Goal: Information Seeking & Learning: Learn about a topic

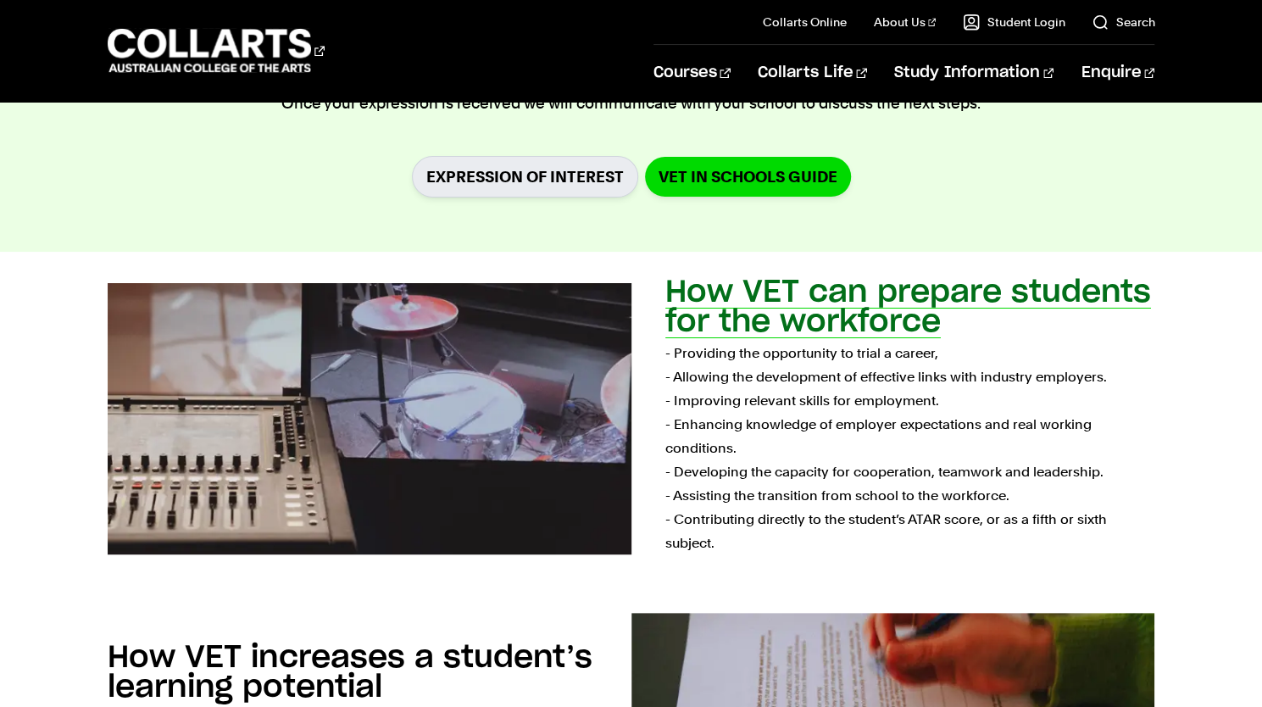
scroll to position [932, 0]
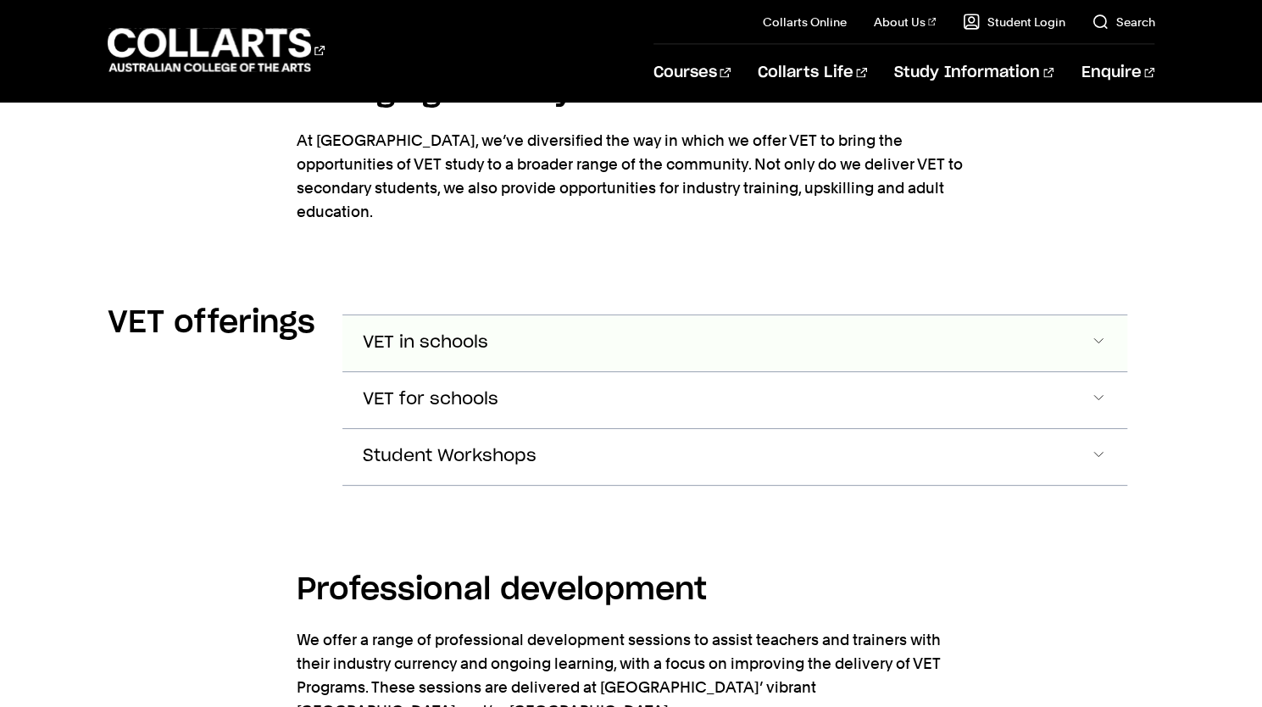
click at [440, 333] on span "VET in schools" at bounding box center [425, 342] width 125 height 19
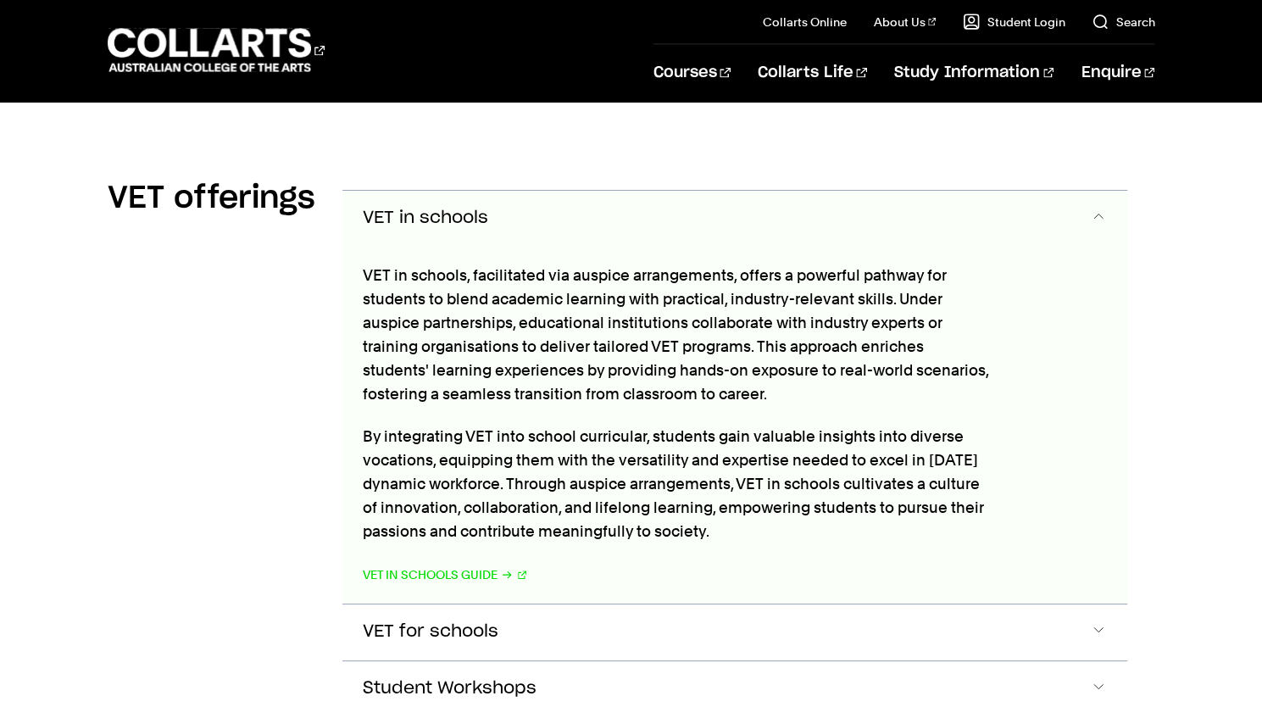
scroll to position [2261, 0]
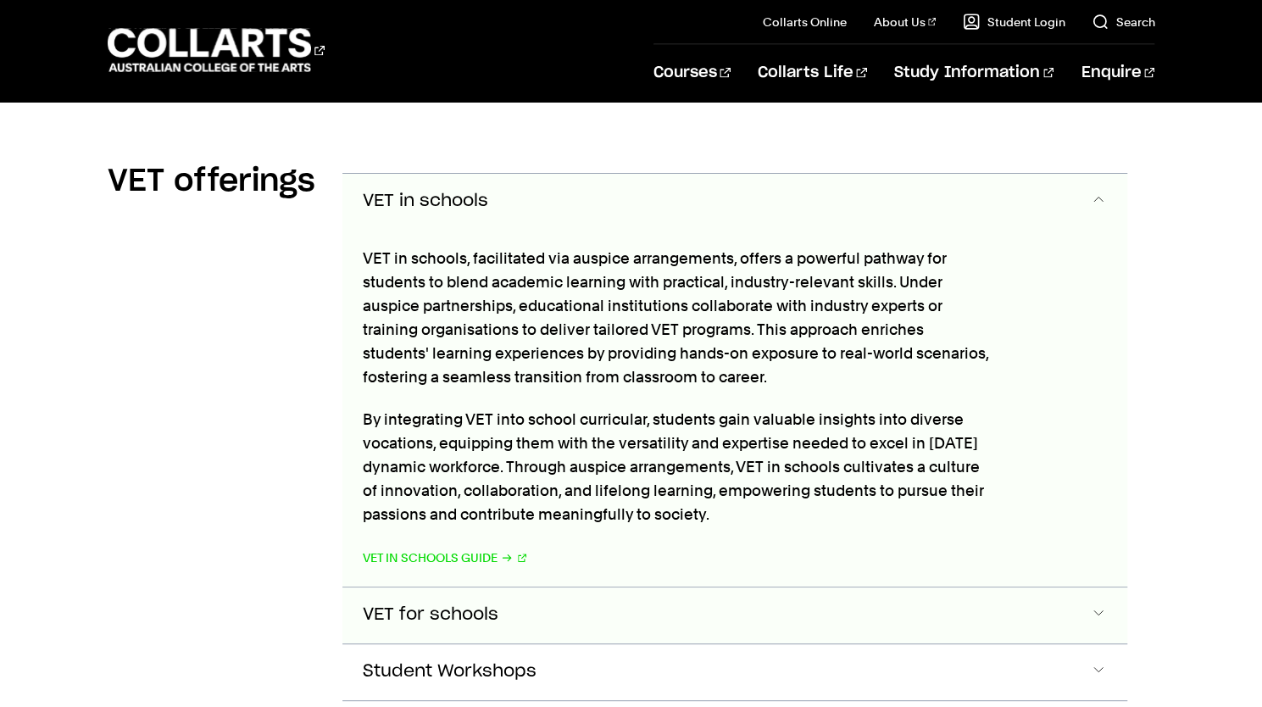
click at [403, 605] on span "VET for schools" at bounding box center [431, 614] width 136 height 19
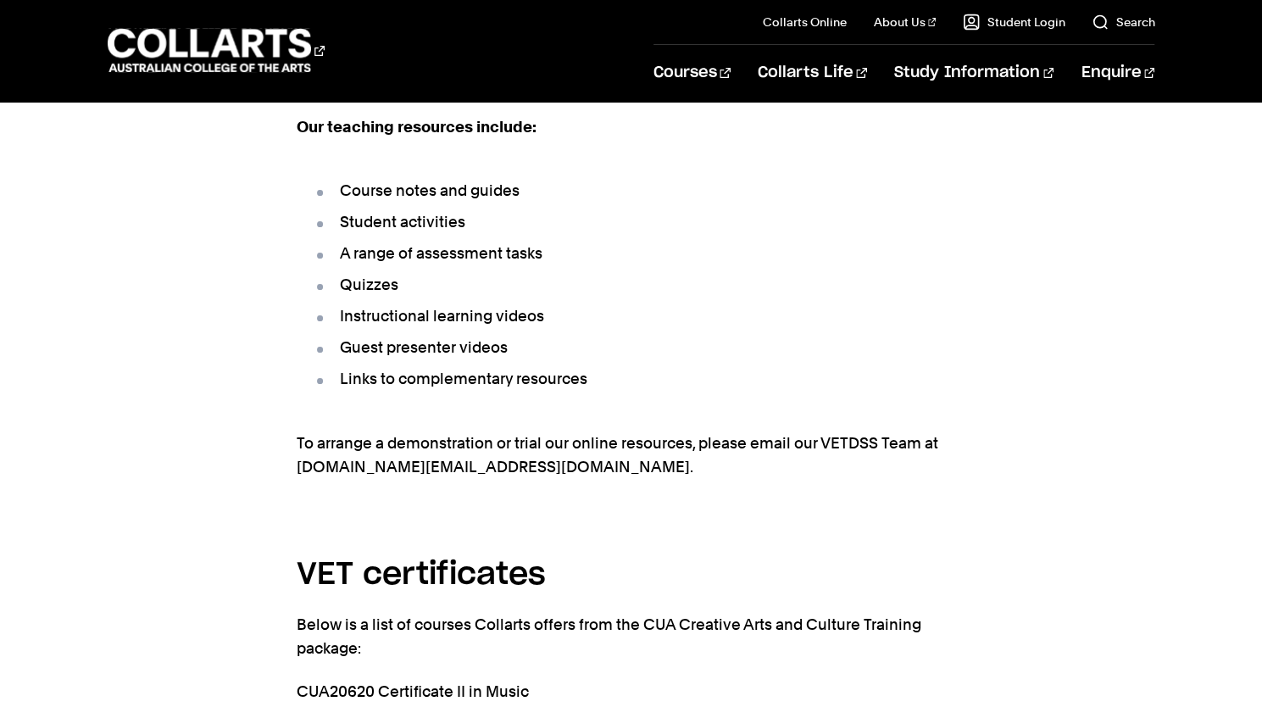
scroll to position [4029, 0]
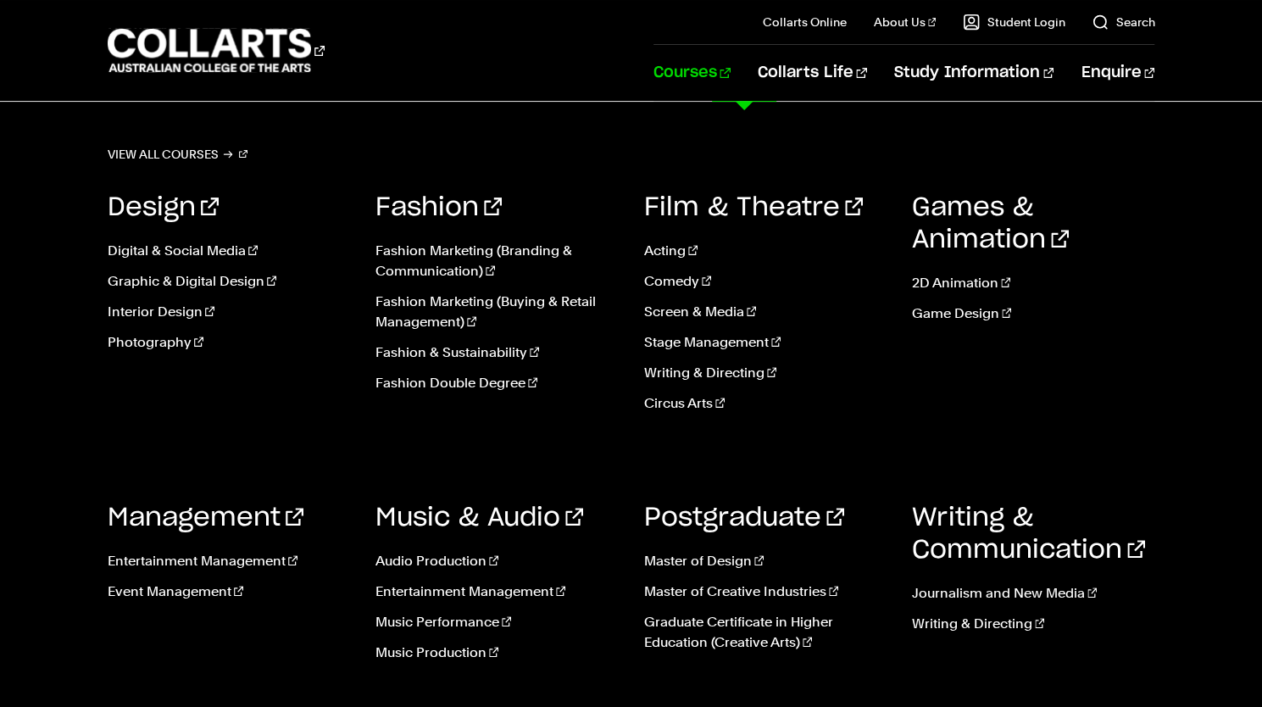
click at [731, 64] on link "Courses" at bounding box center [692, 73] width 77 height 56
click at [673, 252] on link "Acting" at bounding box center [765, 251] width 242 height 20
click at [173, 148] on link "View all courses" at bounding box center [178, 154] width 141 height 24
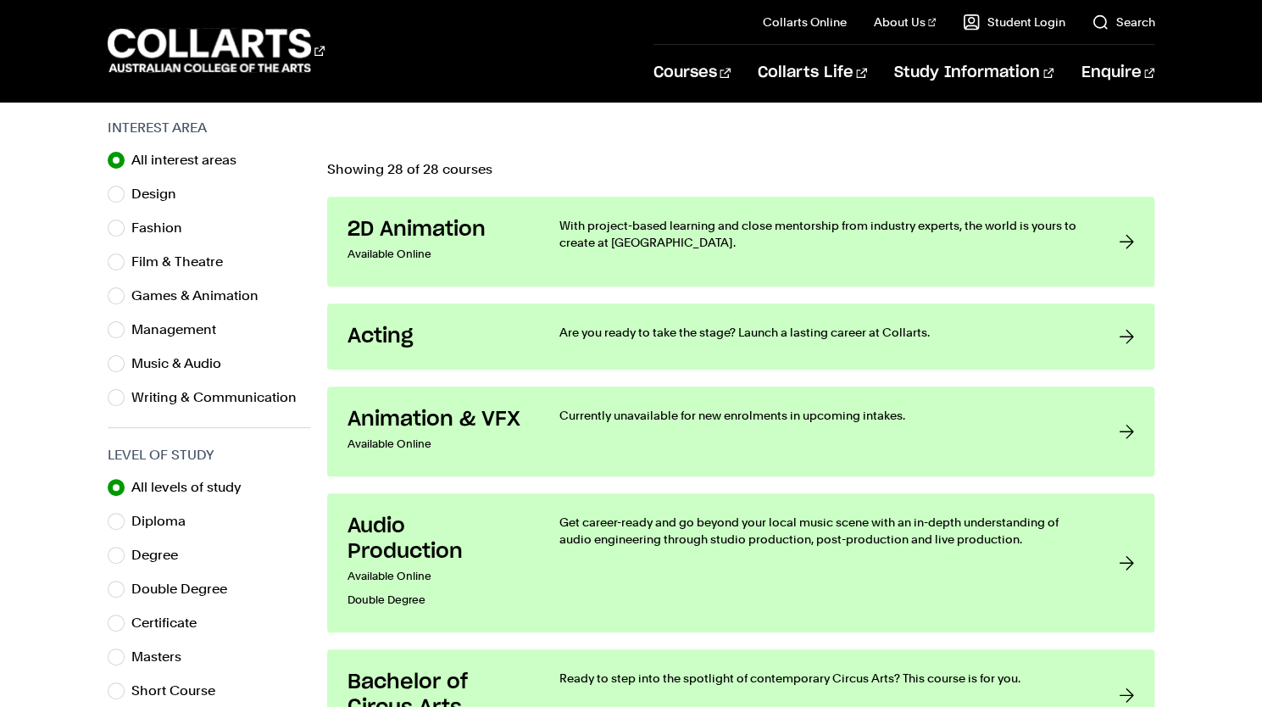
scroll to position [509, 0]
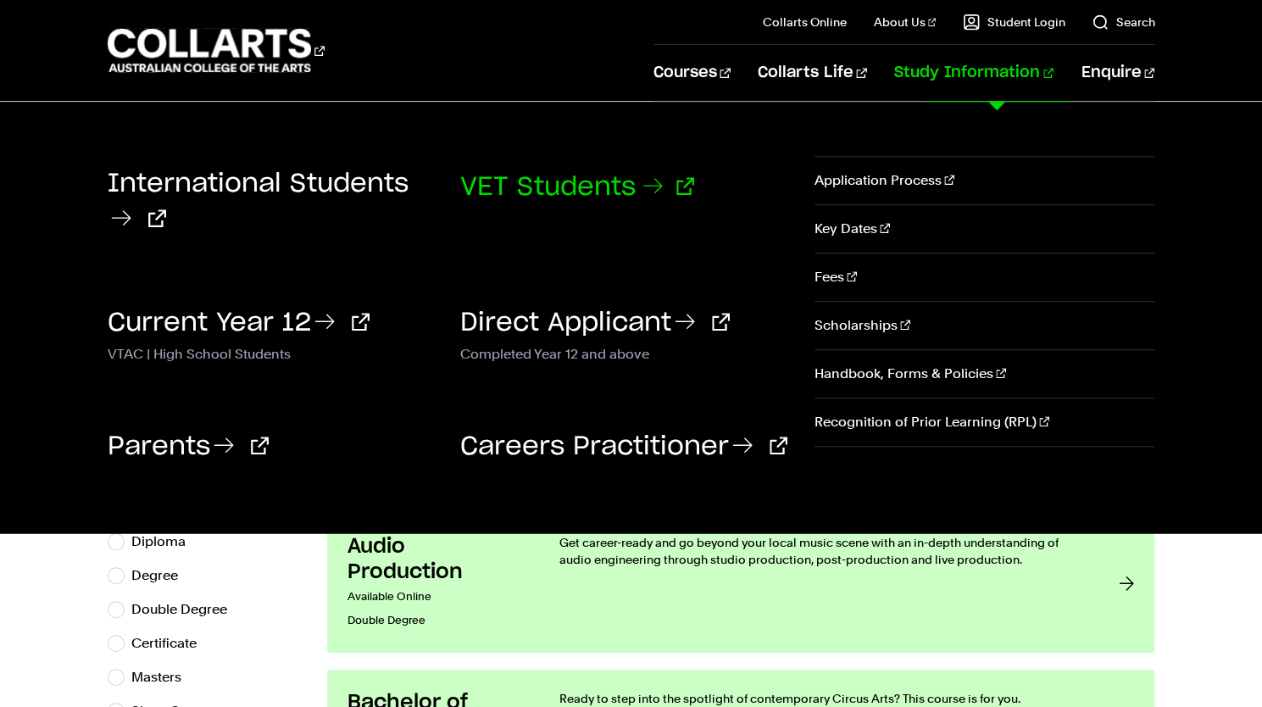
click at [546, 189] on link "VET Students" at bounding box center [577, 187] width 234 height 25
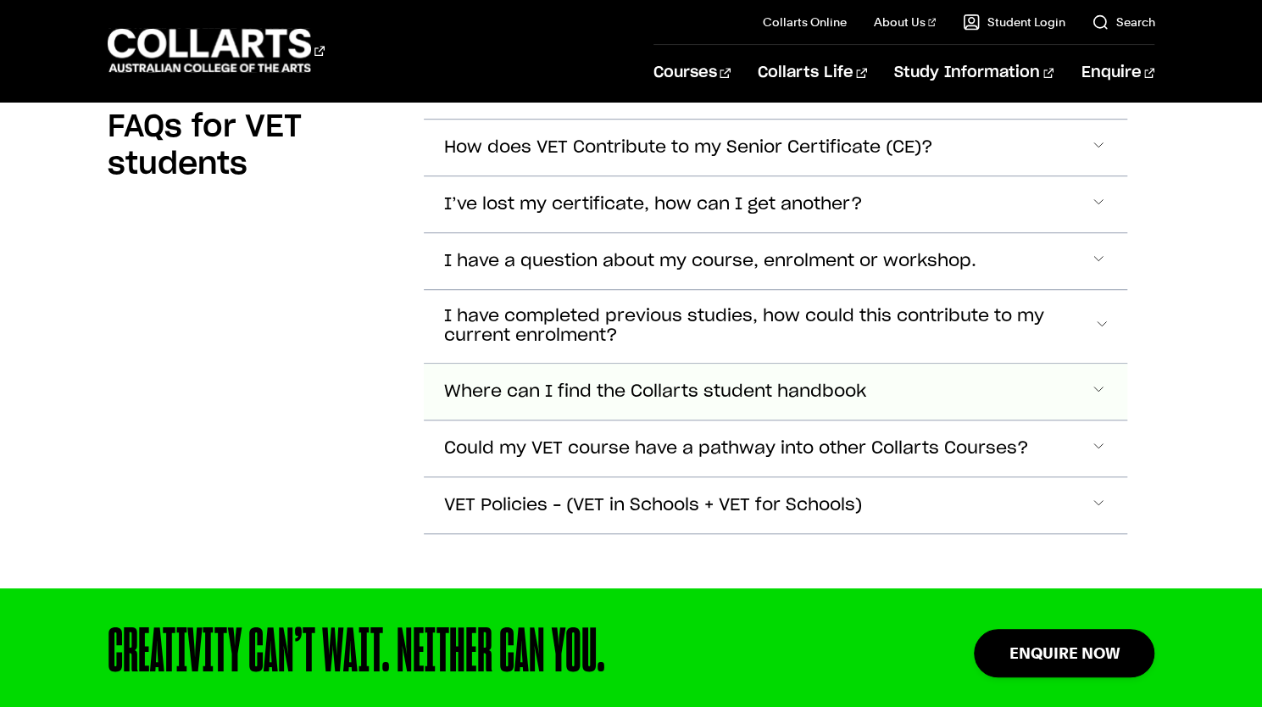
scroll to position [4413, 0]
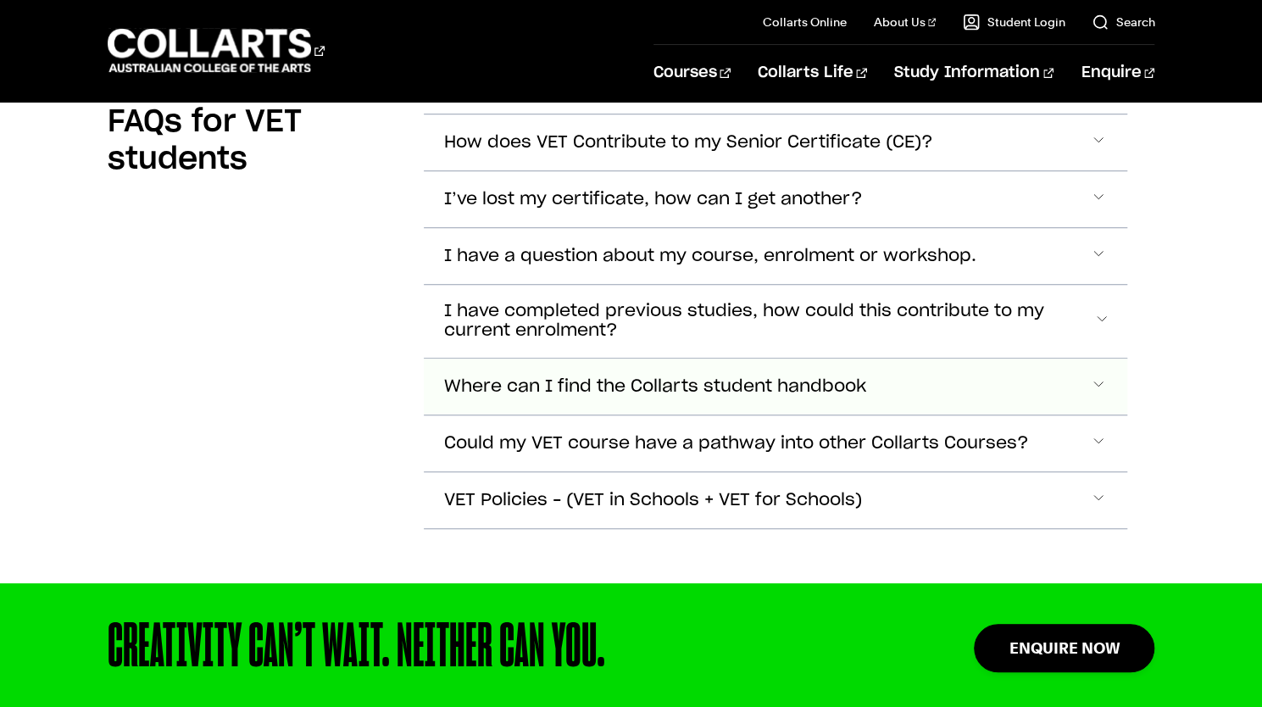
click at [487, 377] on span "Where can I find the Collarts student handbook" at bounding box center [655, 386] width 422 height 19
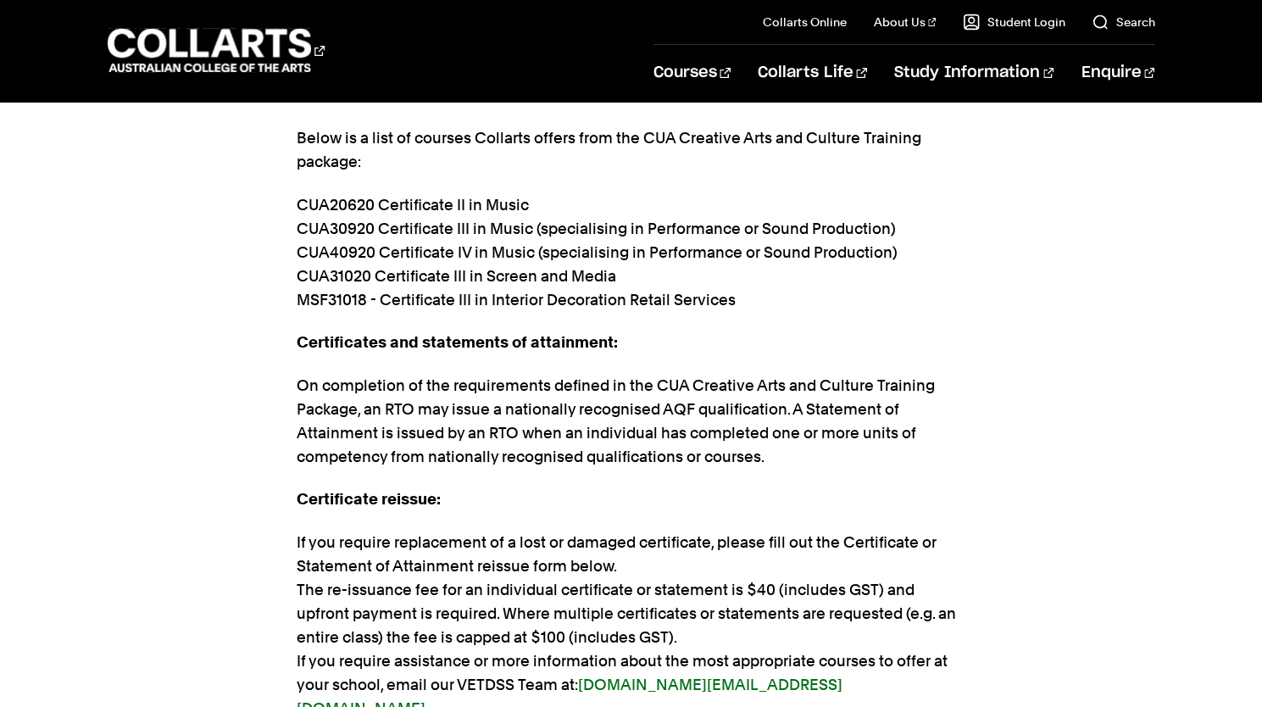
scroll to position [3632, 0]
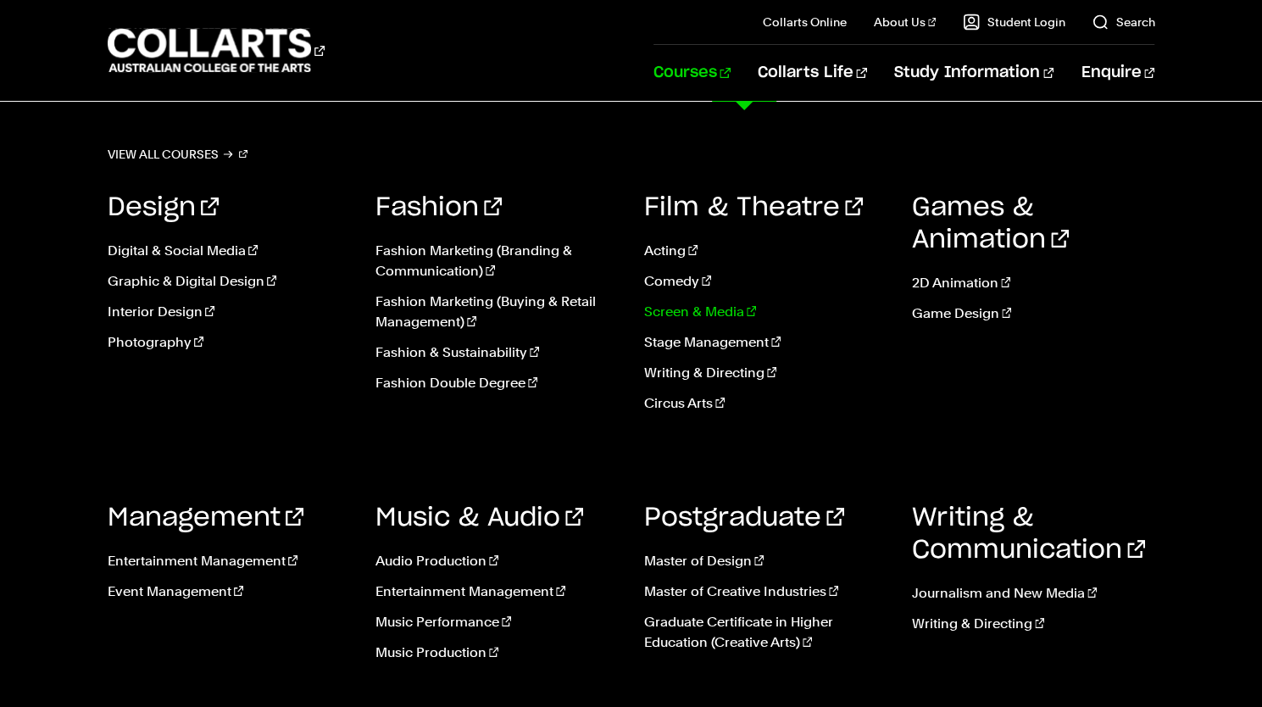
click at [687, 315] on link "Screen & Media" at bounding box center [765, 312] width 242 height 20
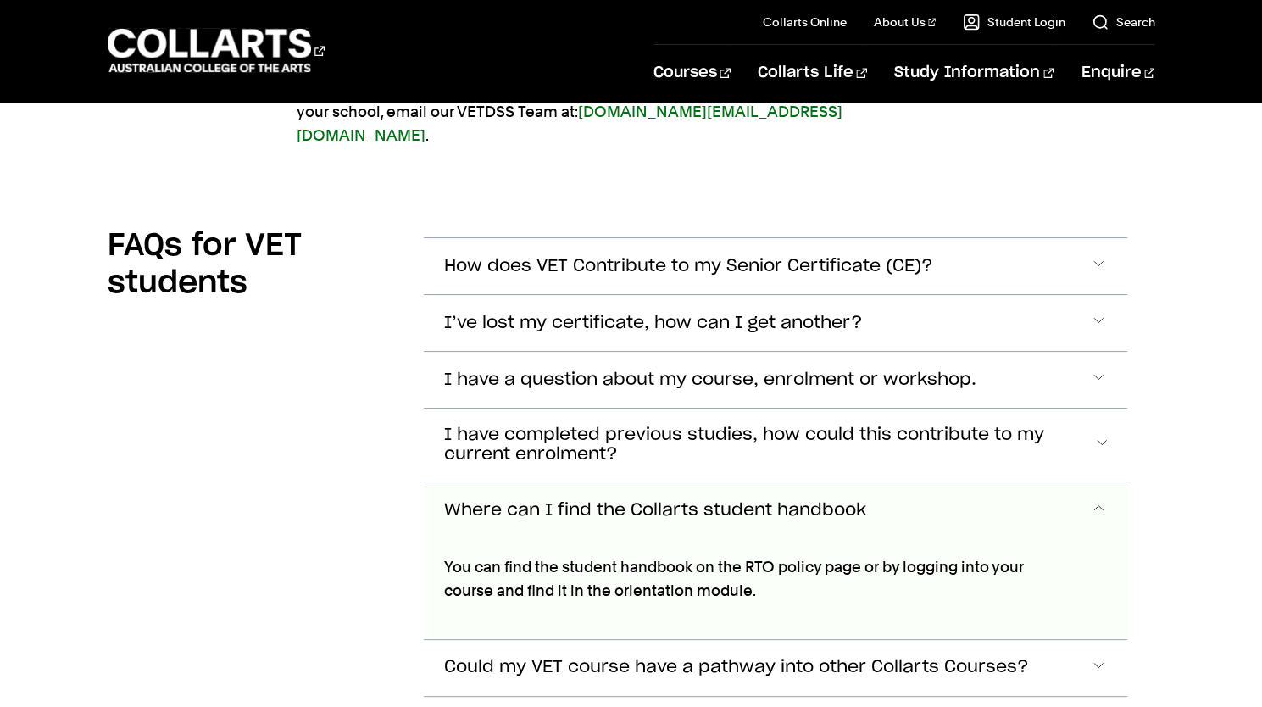
scroll to position [4316, 0]
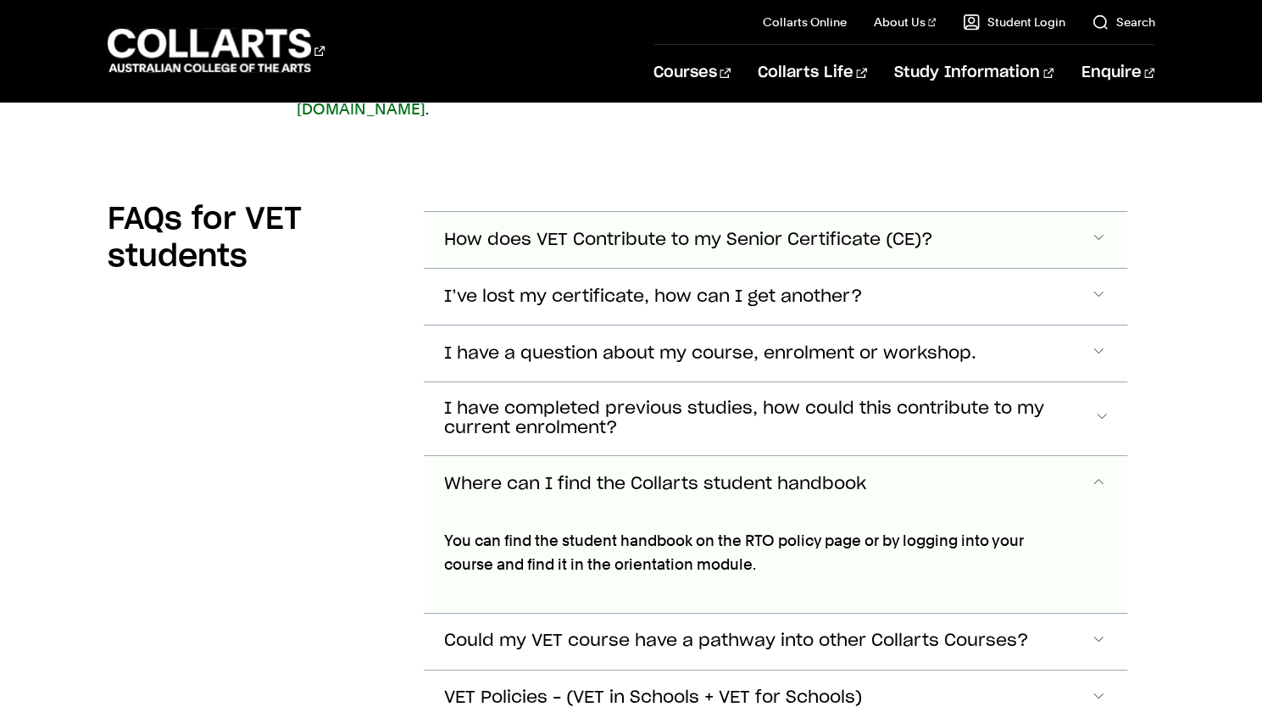
click at [449, 231] on span "How does VET Contribute to my Senior Certificate (CE)?" at bounding box center [688, 240] width 489 height 19
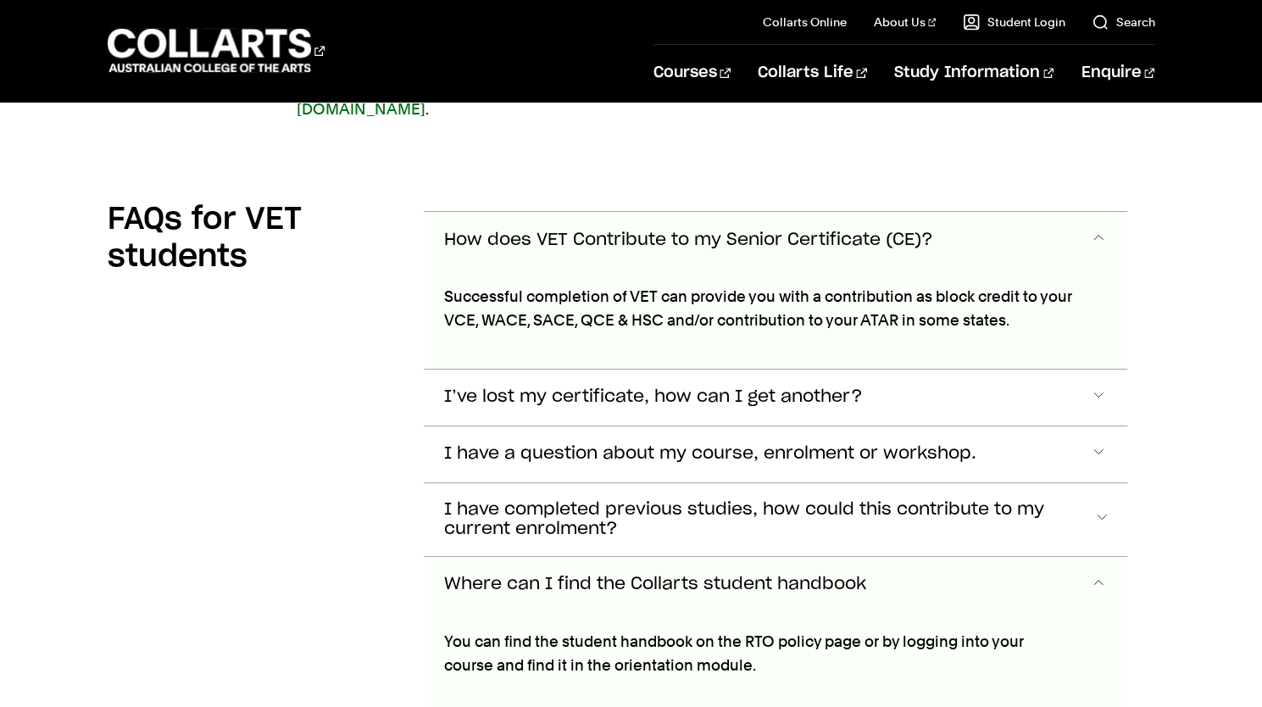
scroll to position [4325, 0]
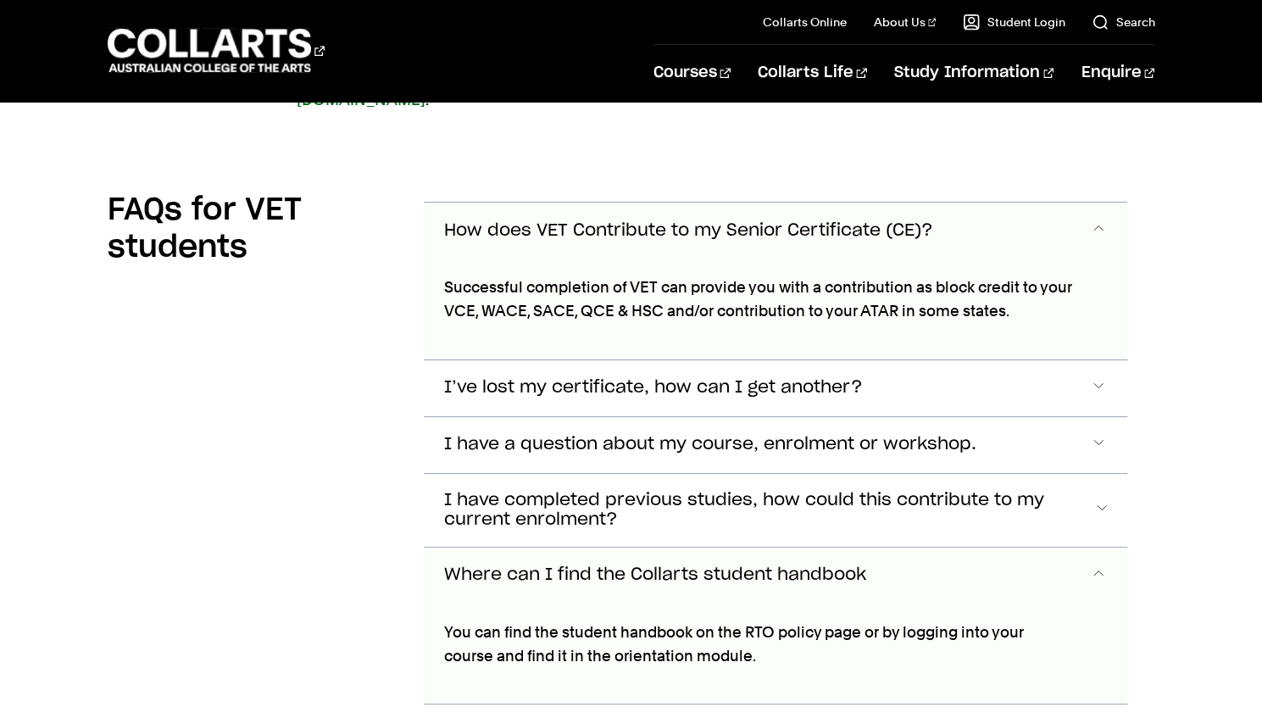
click at [449, 221] on span "How does VET Contribute to my Senior Certificate (CE)?" at bounding box center [688, 230] width 489 height 19
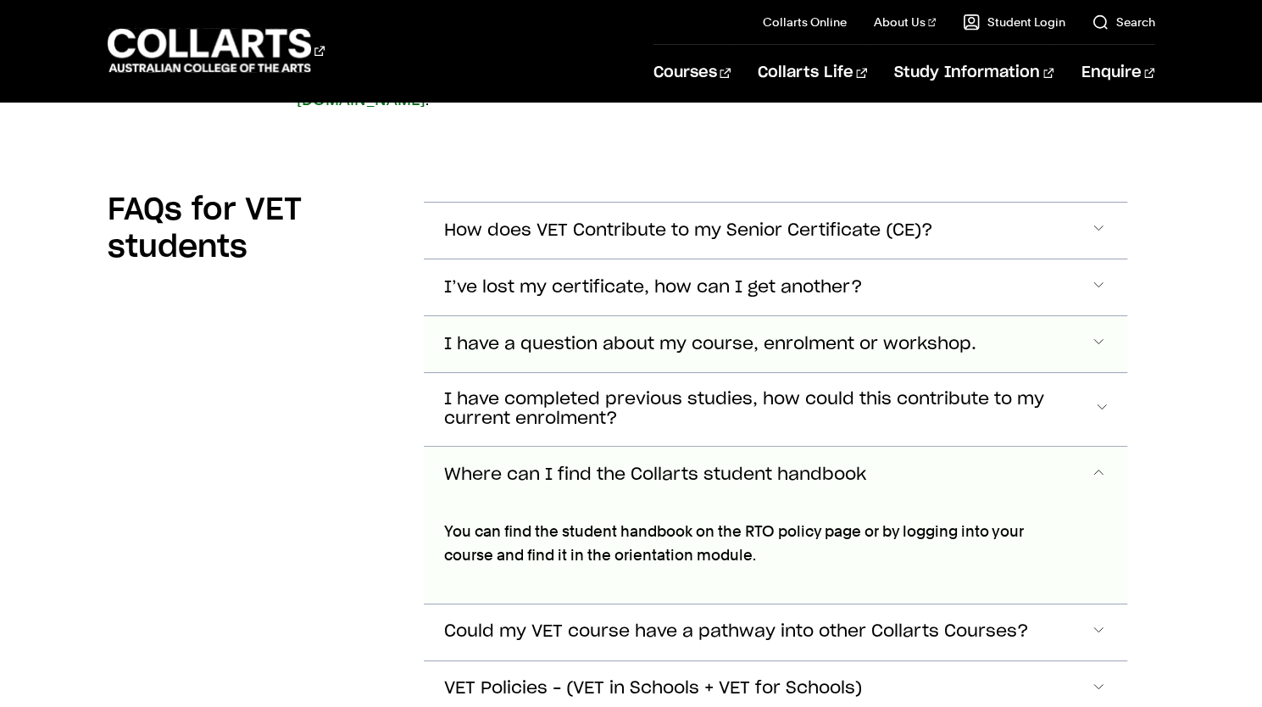
click at [459, 335] on span "I have a question about my course, enrolment or workshop." at bounding box center [710, 344] width 532 height 19
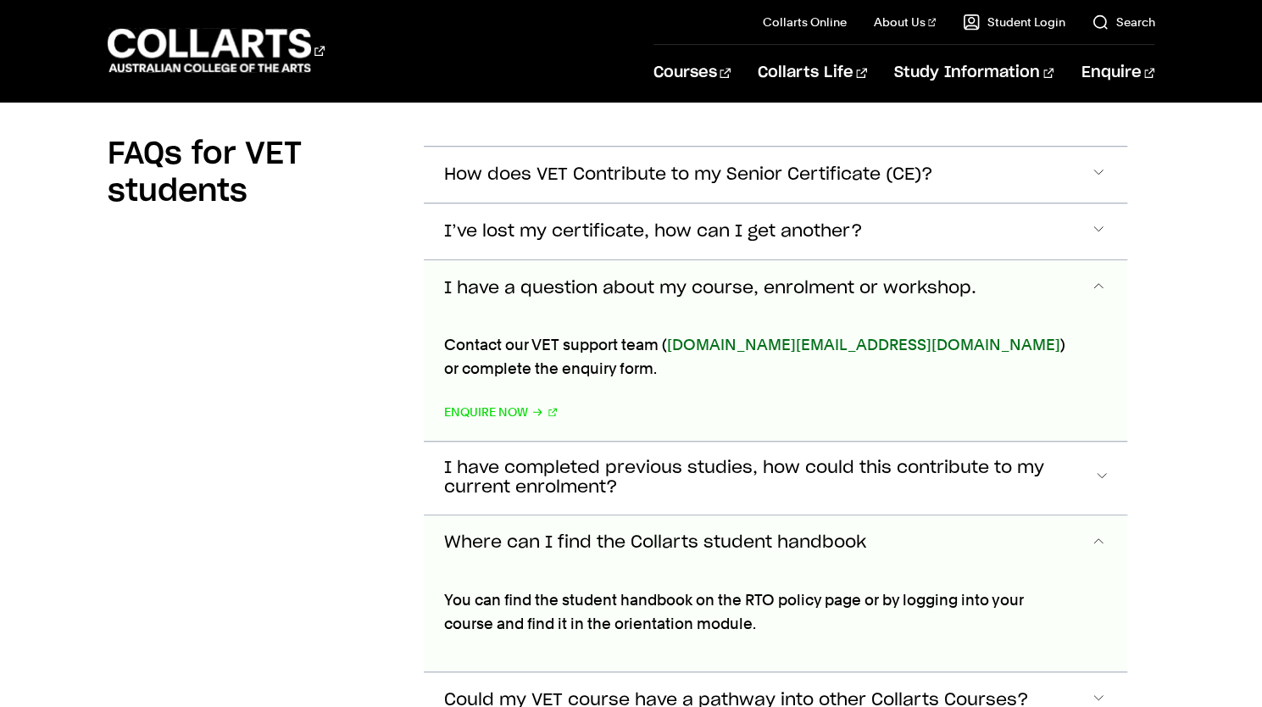
scroll to position [4435, 0]
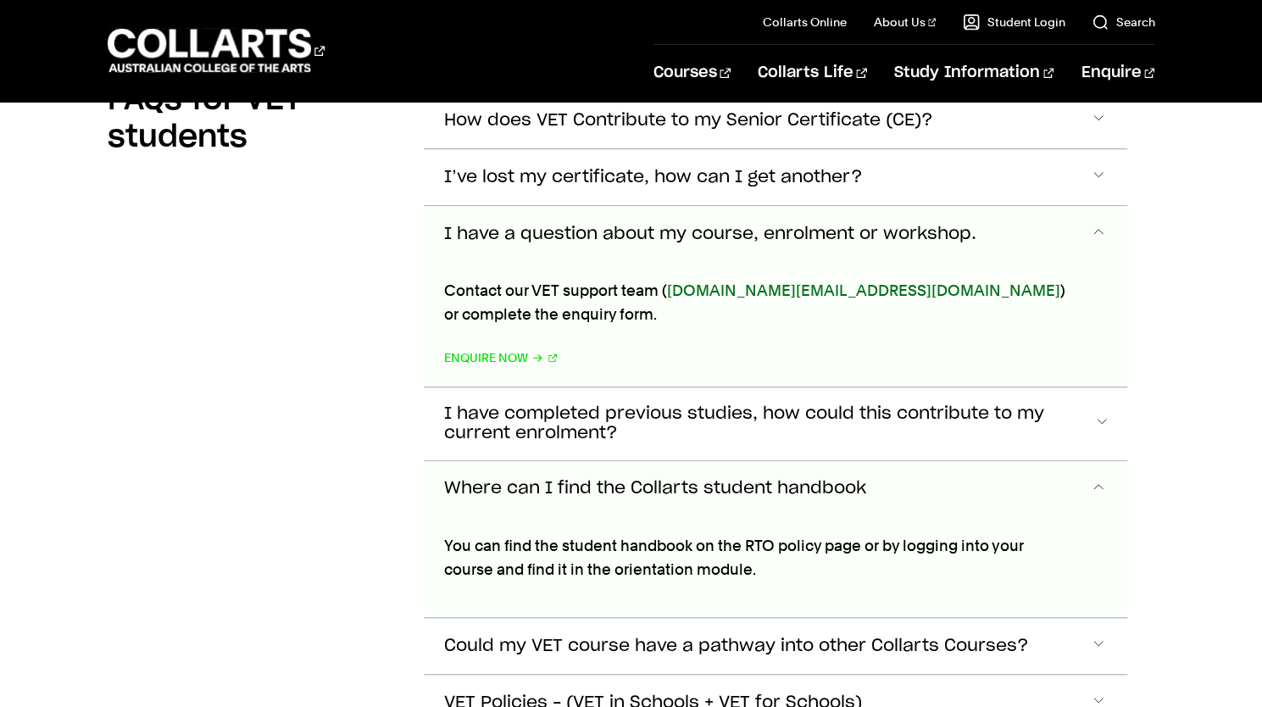
click at [482, 206] on button "I have a question about my course, enrolment or workshop." at bounding box center [776, 234] width 704 height 56
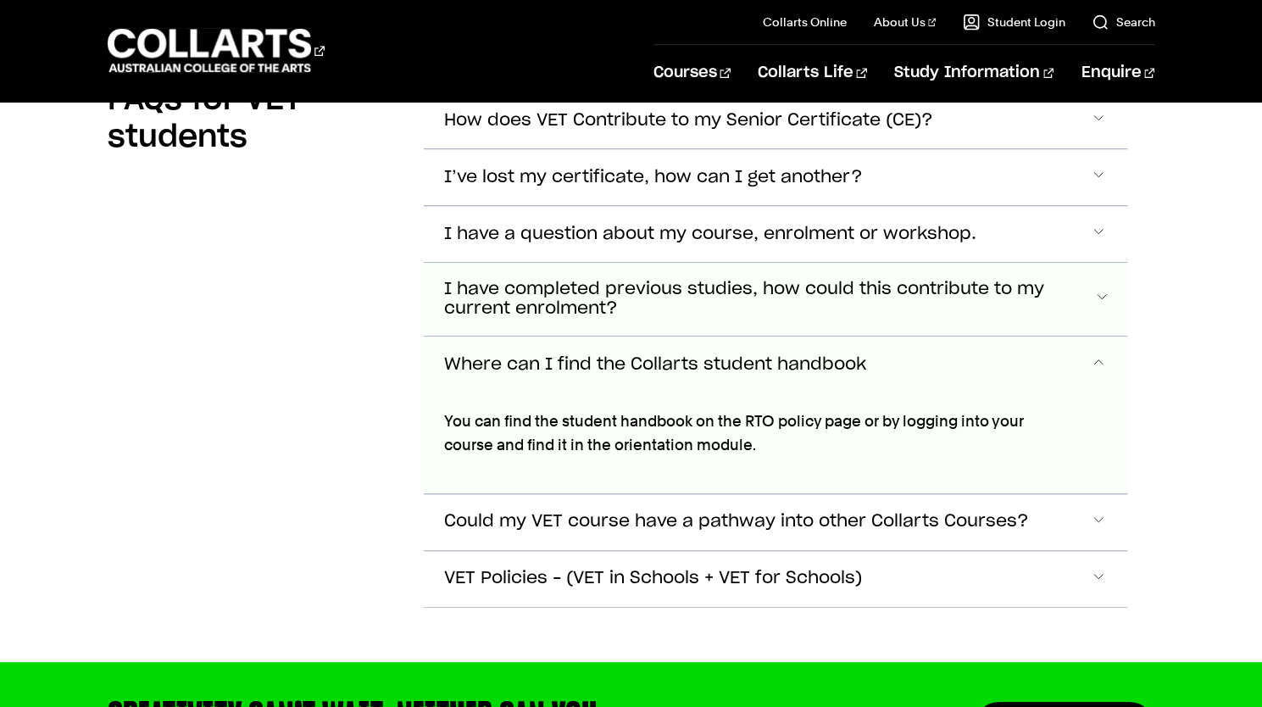
click at [493, 280] on span "I have completed previous studies, how could this contribute to my current enro…" at bounding box center [768, 299] width 649 height 39
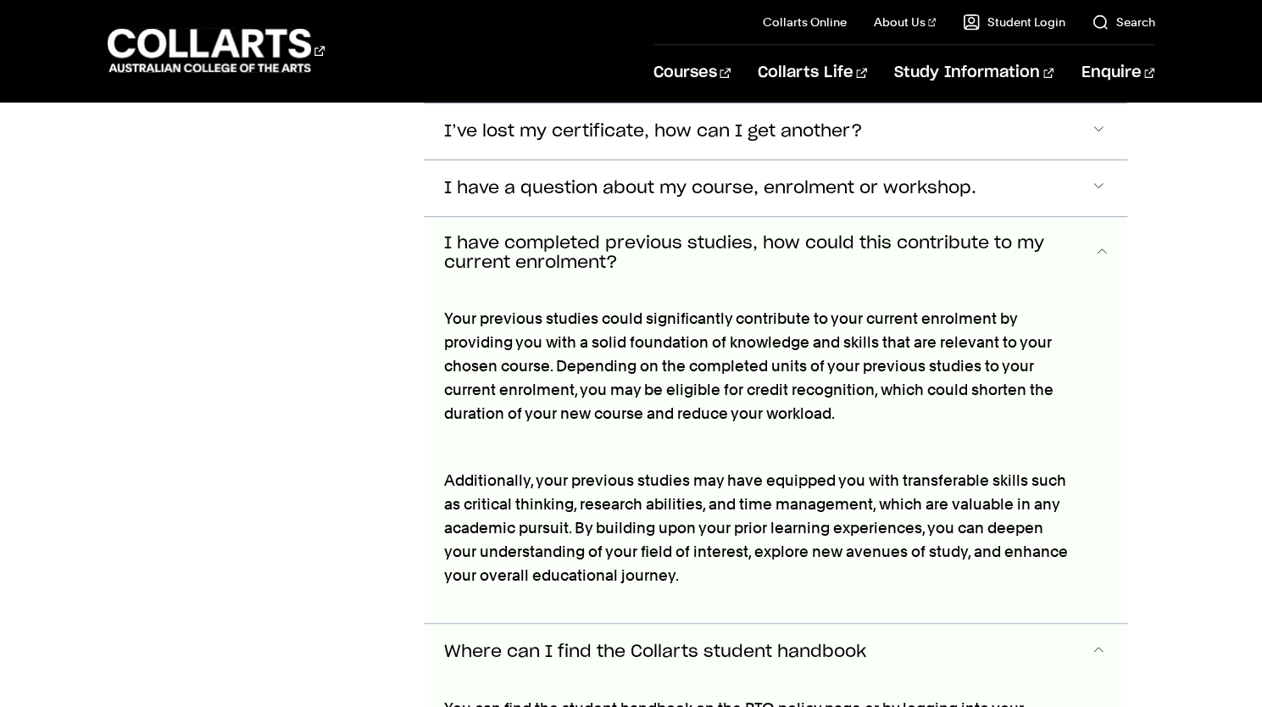
scroll to position [4491, 0]
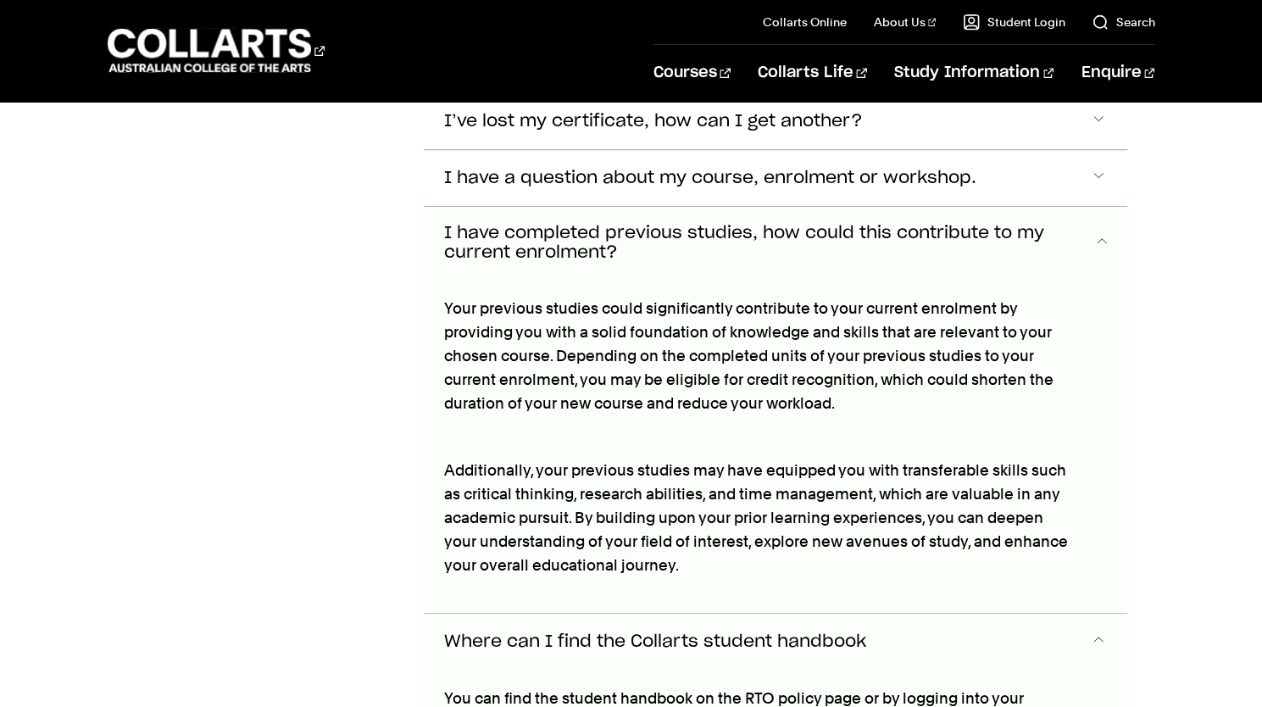
click at [495, 214] on button "I have completed previous studies, how could this contribute to my current enro…" at bounding box center [776, 243] width 704 height 73
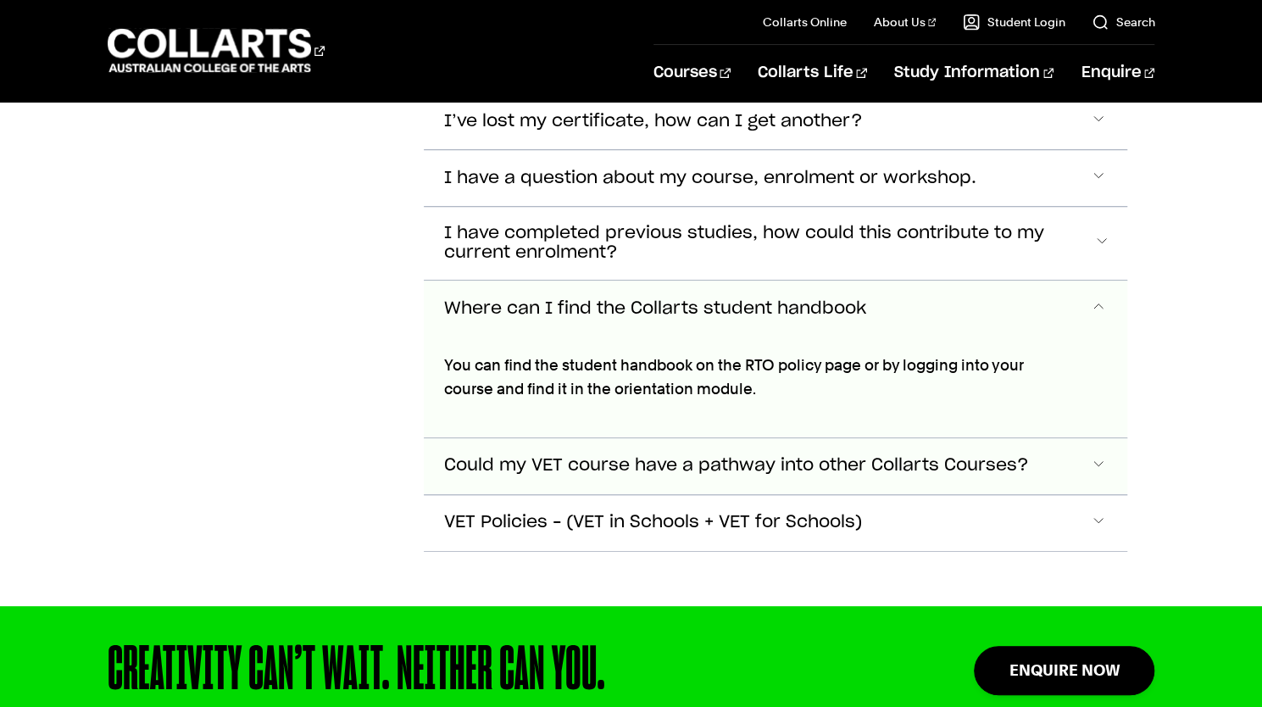
click at [465, 456] on span "Could my VET course have a pathway into other Collarts Courses?" at bounding box center [736, 465] width 585 height 19
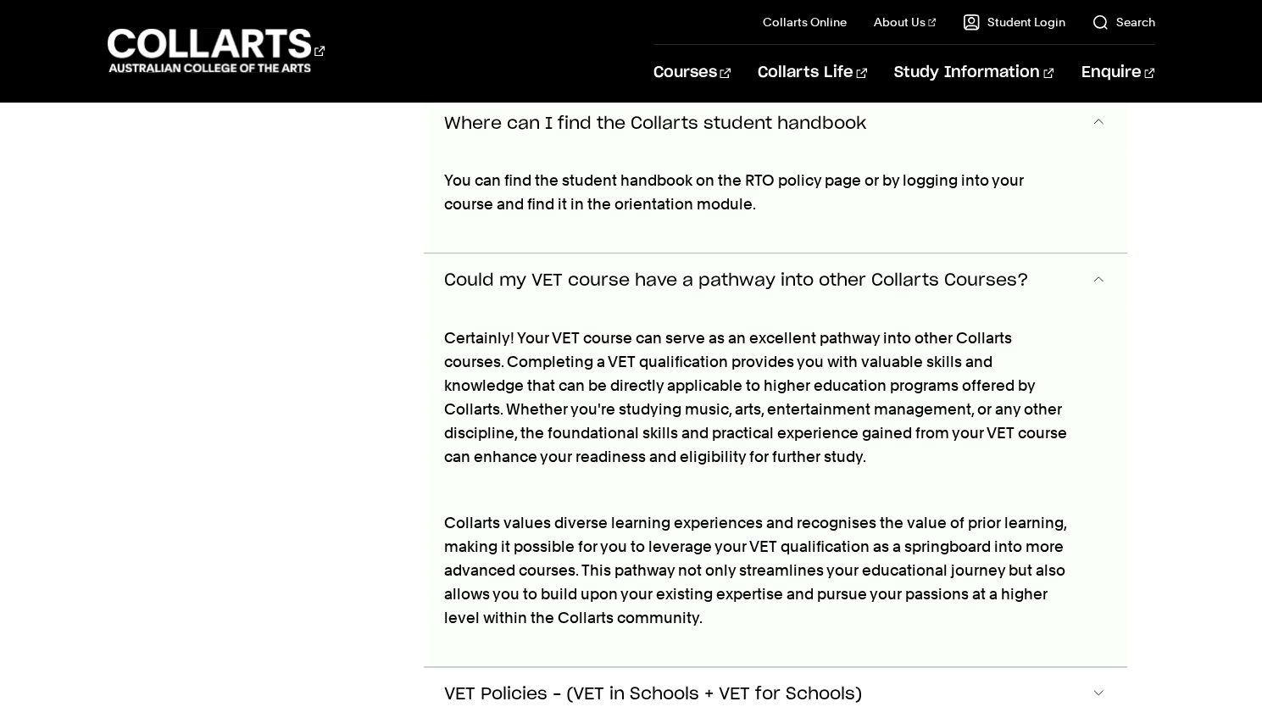
scroll to position [4720, 0]
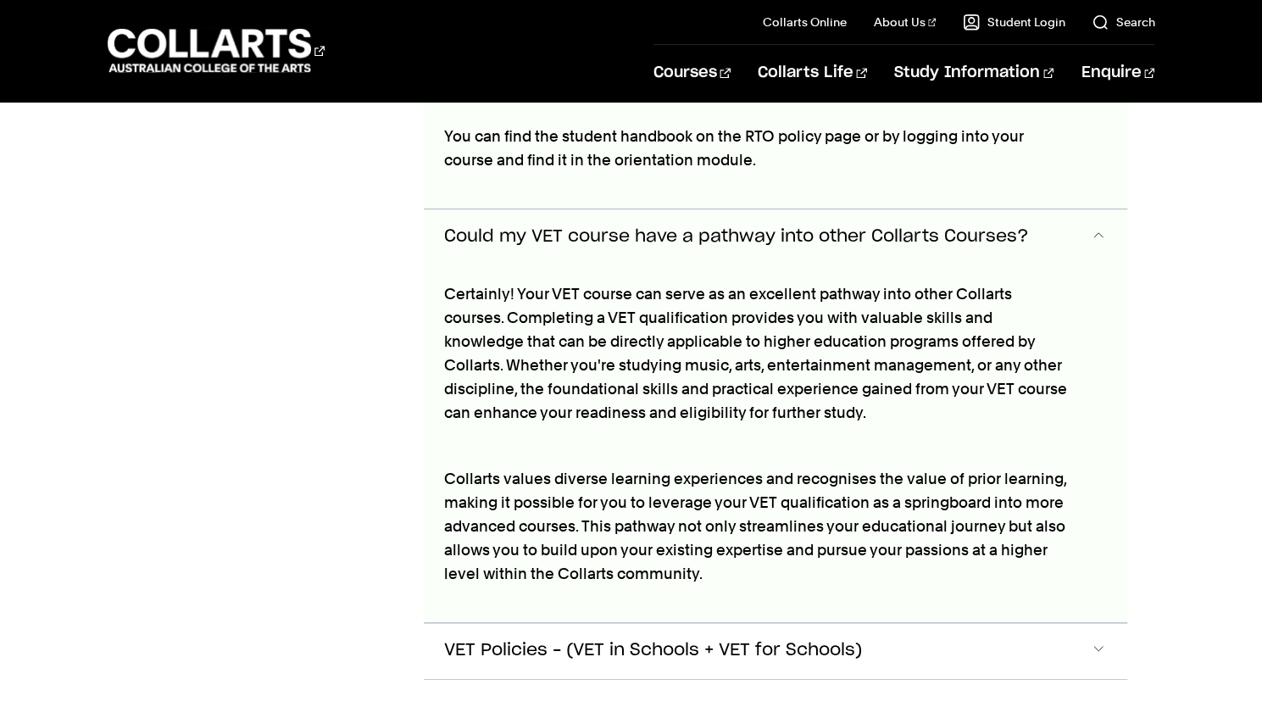
click at [472, 227] on span "Could my VET course have a pathway into other Collarts Courses?" at bounding box center [736, 236] width 585 height 19
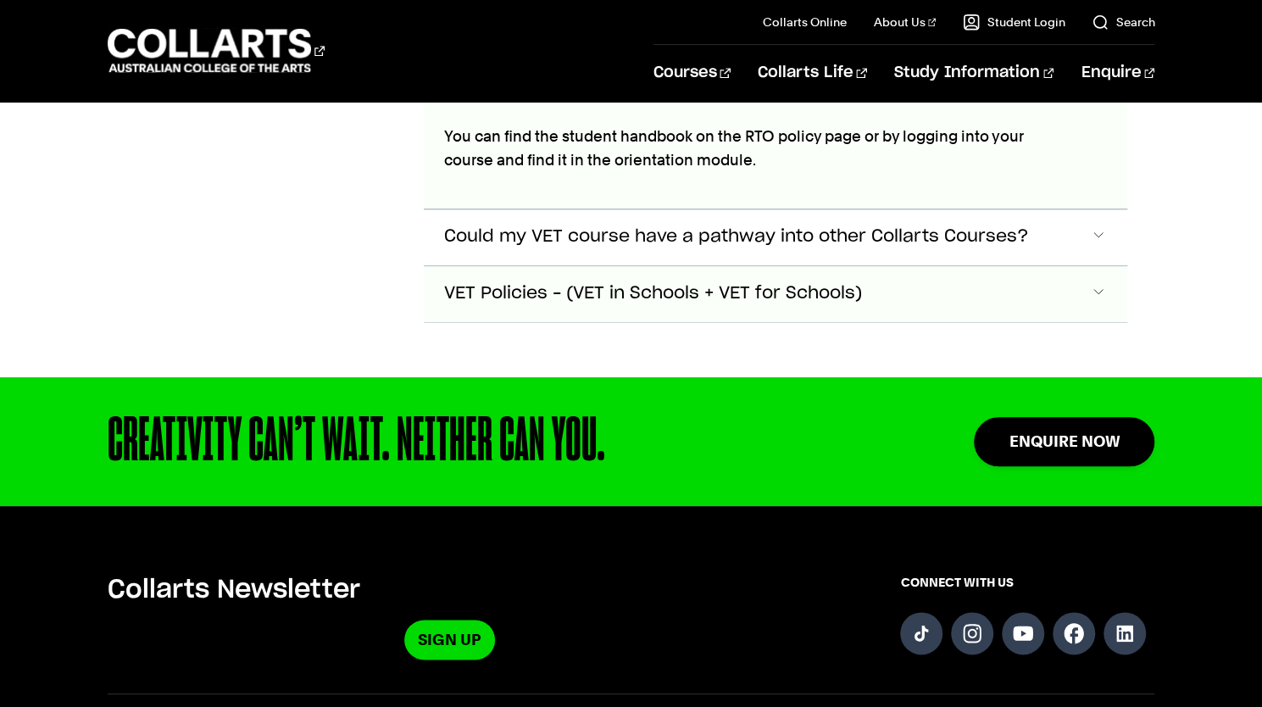
click at [471, 284] on span "VET Policies – (VET in Schools + VET for Schools)" at bounding box center [653, 293] width 418 height 19
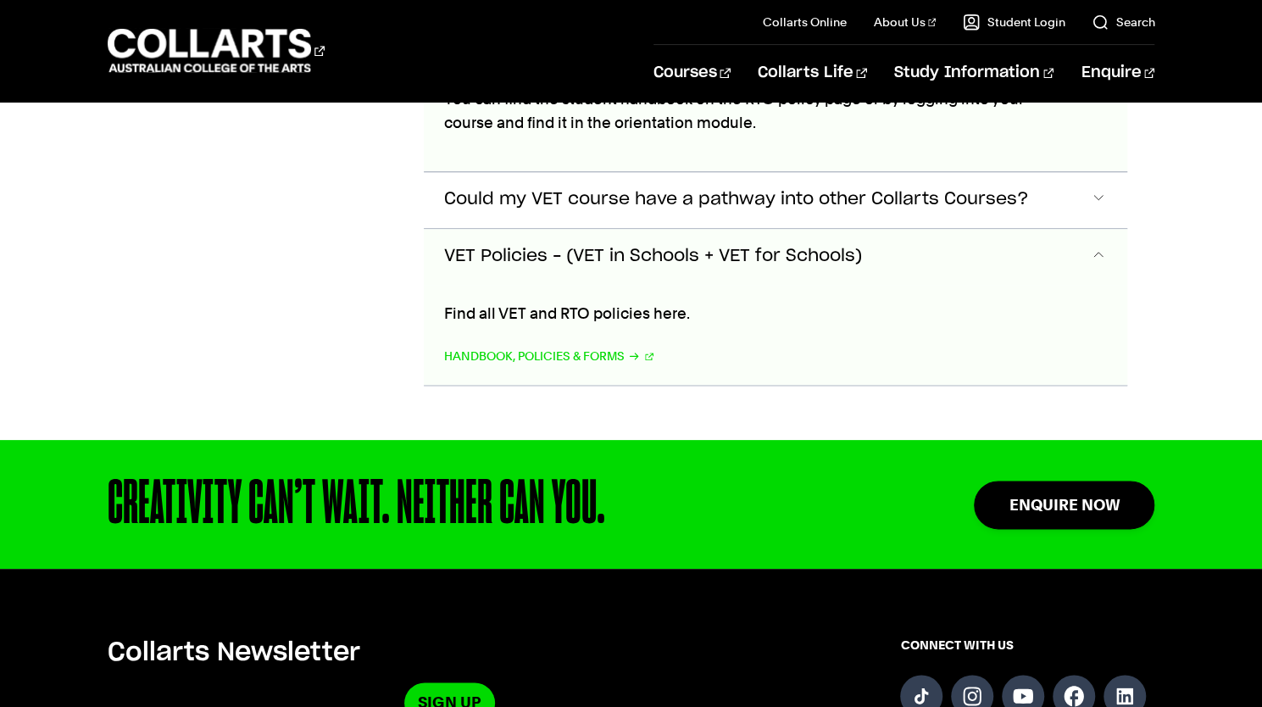
scroll to position [4774, 0]
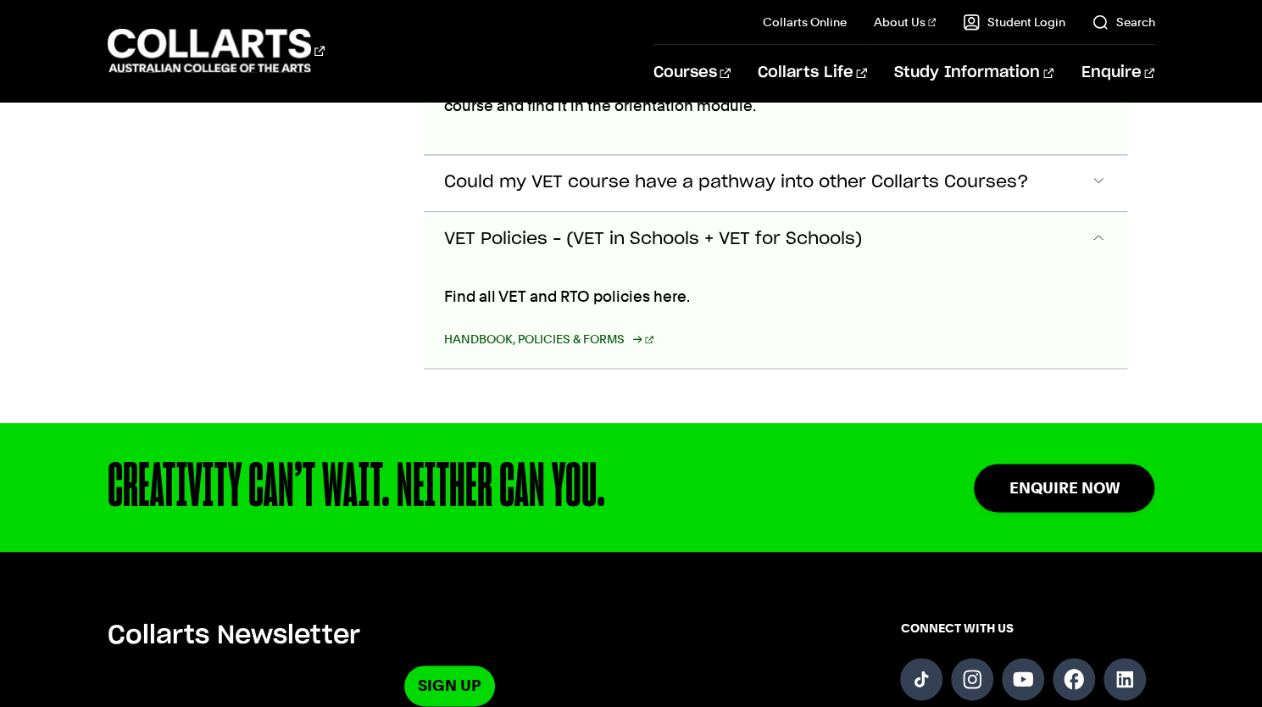
click at [527, 327] on link "Handbook, Policies & Forms" at bounding box center [549, 339] width 210 height 24
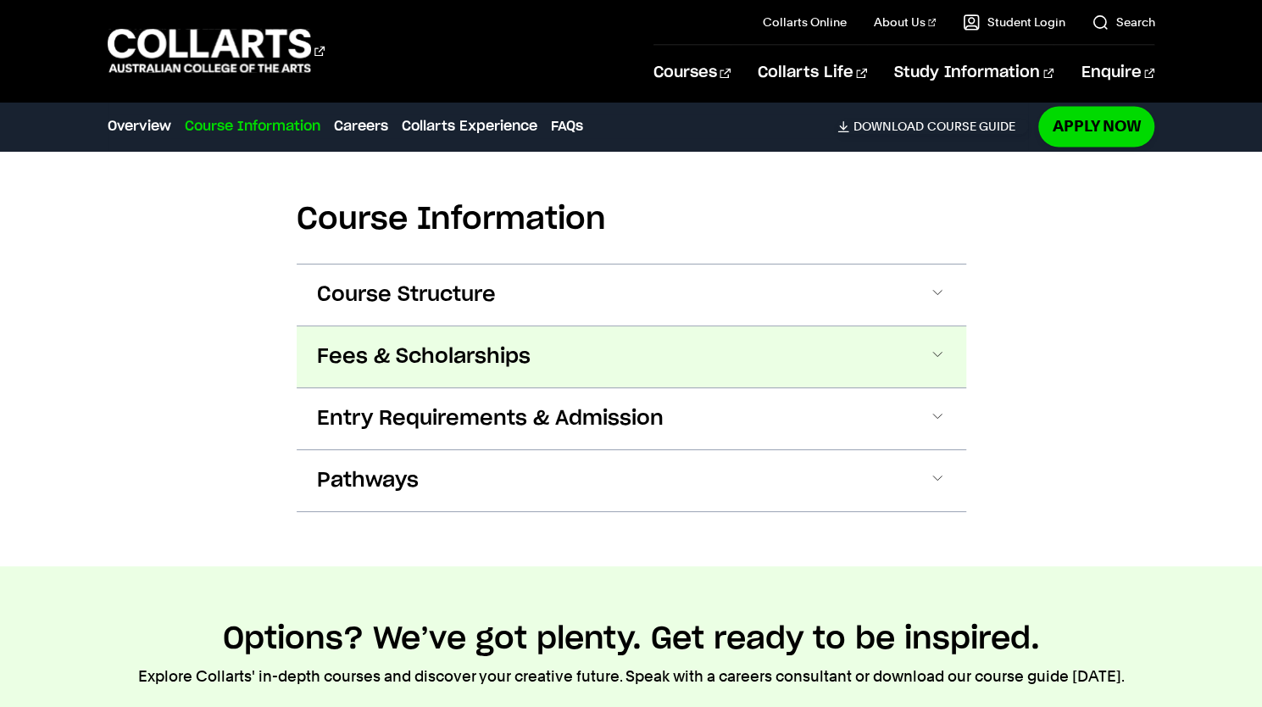
scroll to position [1698, 0]
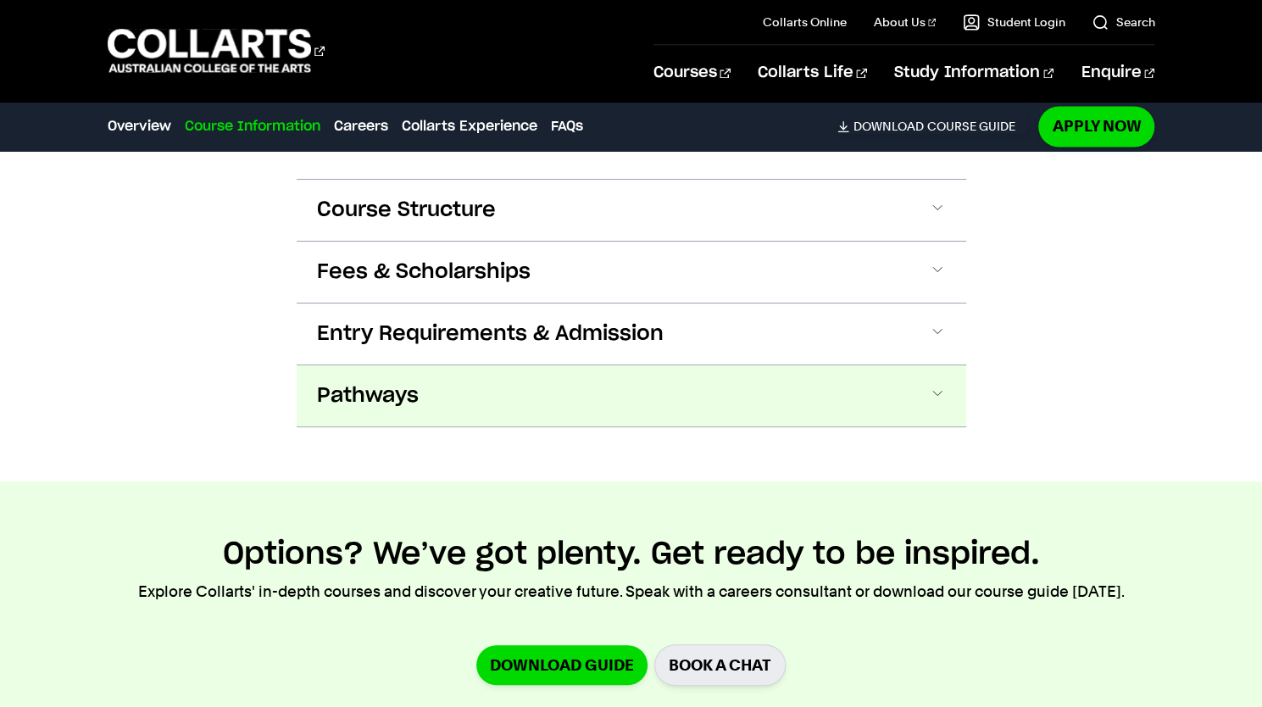
click at [418, 396] on button "Pathways" at bounding box center [632, 395] width 670 height 61
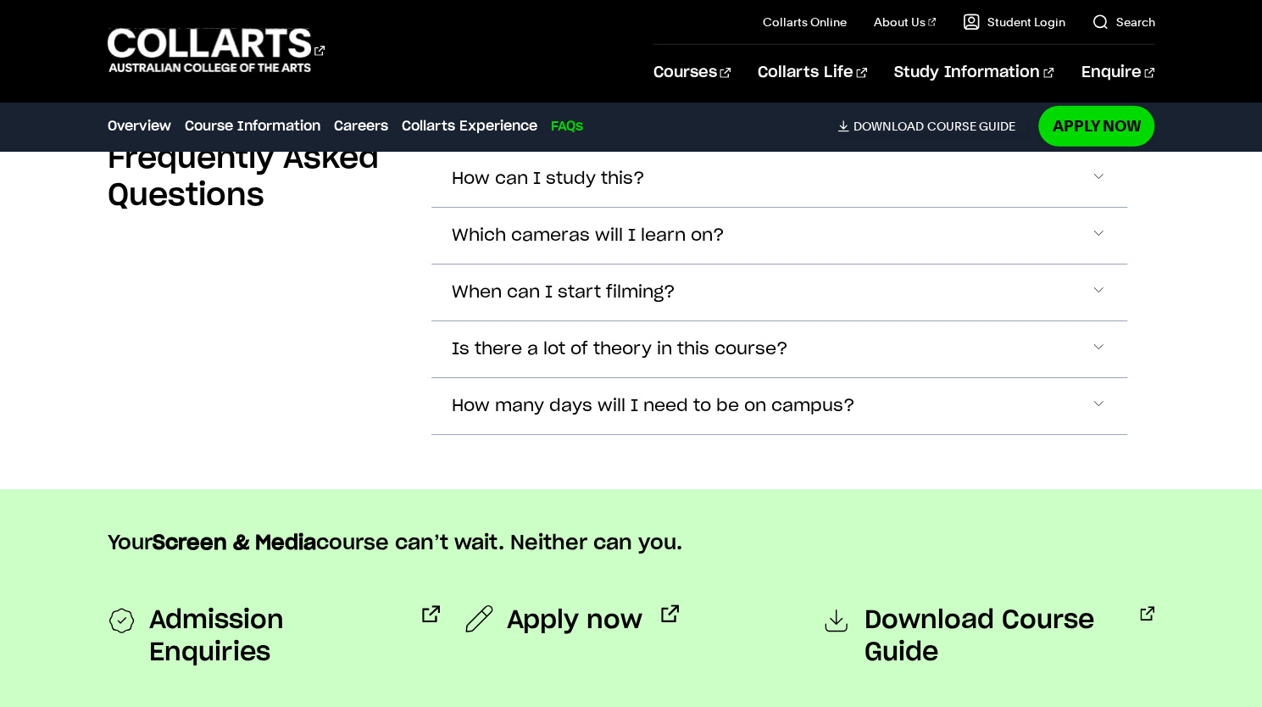
scroll to position [6590, 0]
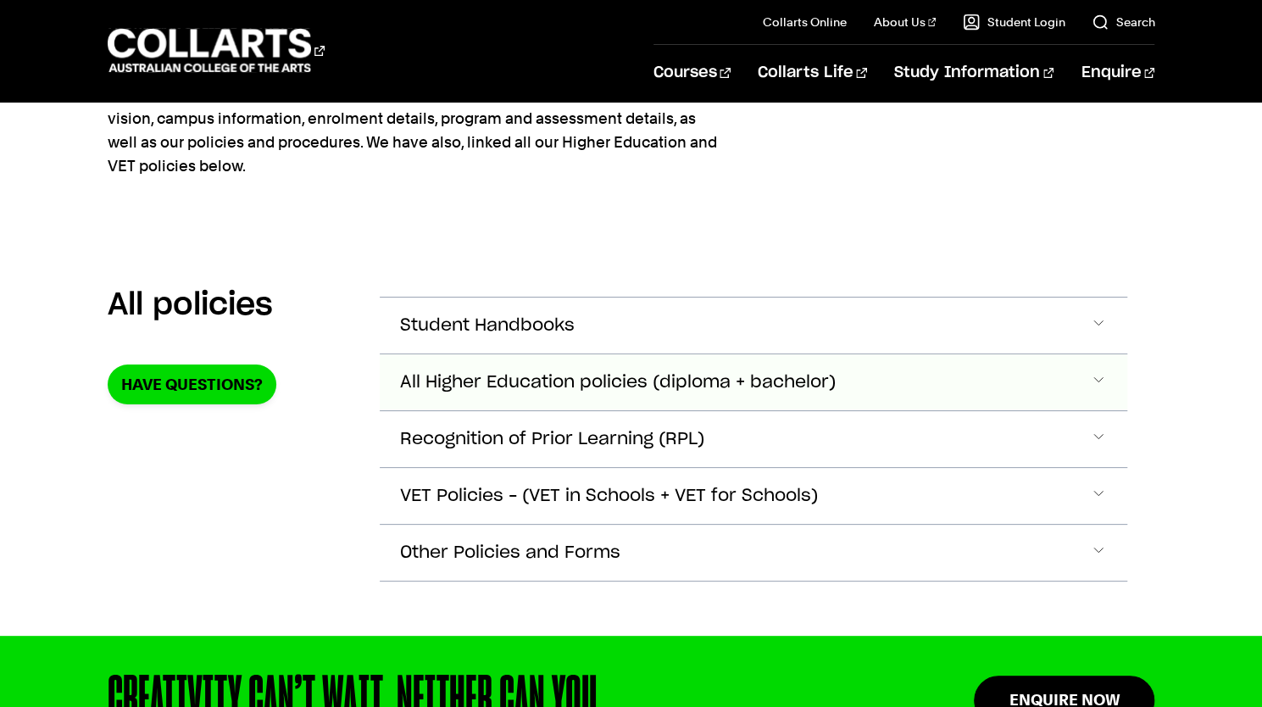
scroll to position [254, 0]
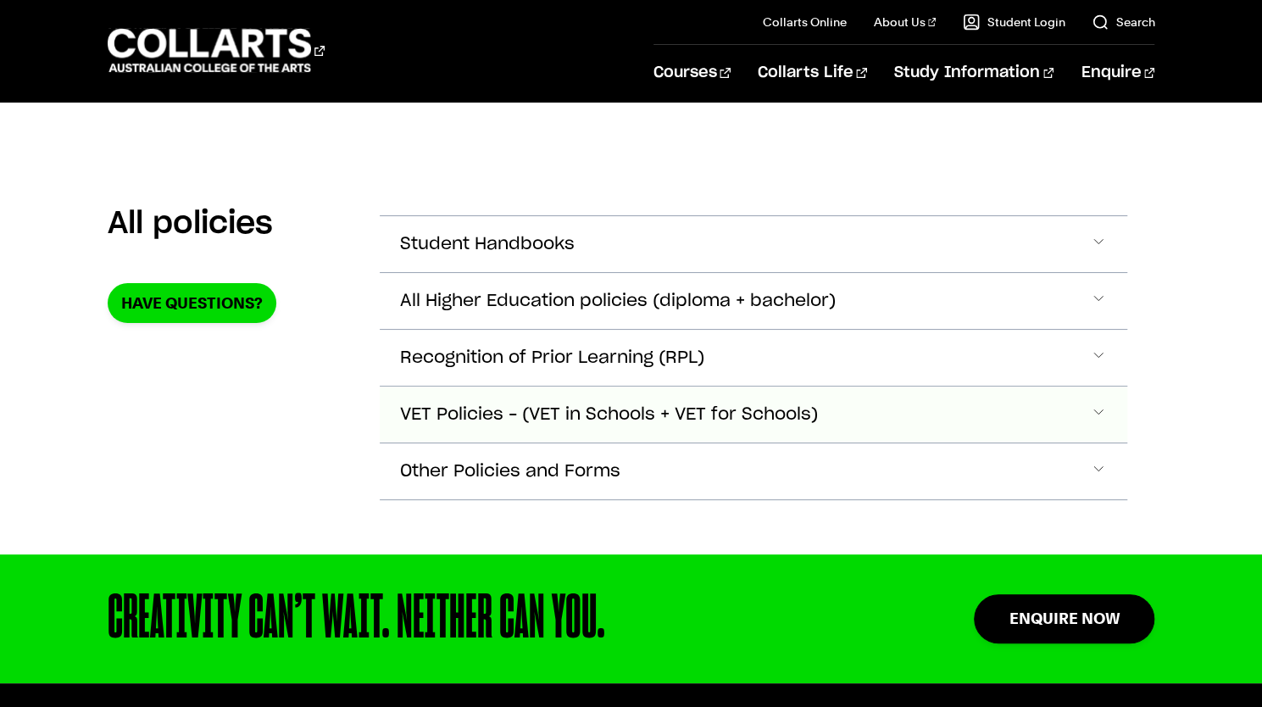
click at [459, 409] on span "VET Policies – (VET in Schools + VET for Schools)" at bounding box center [609, 414] width 418 height 19
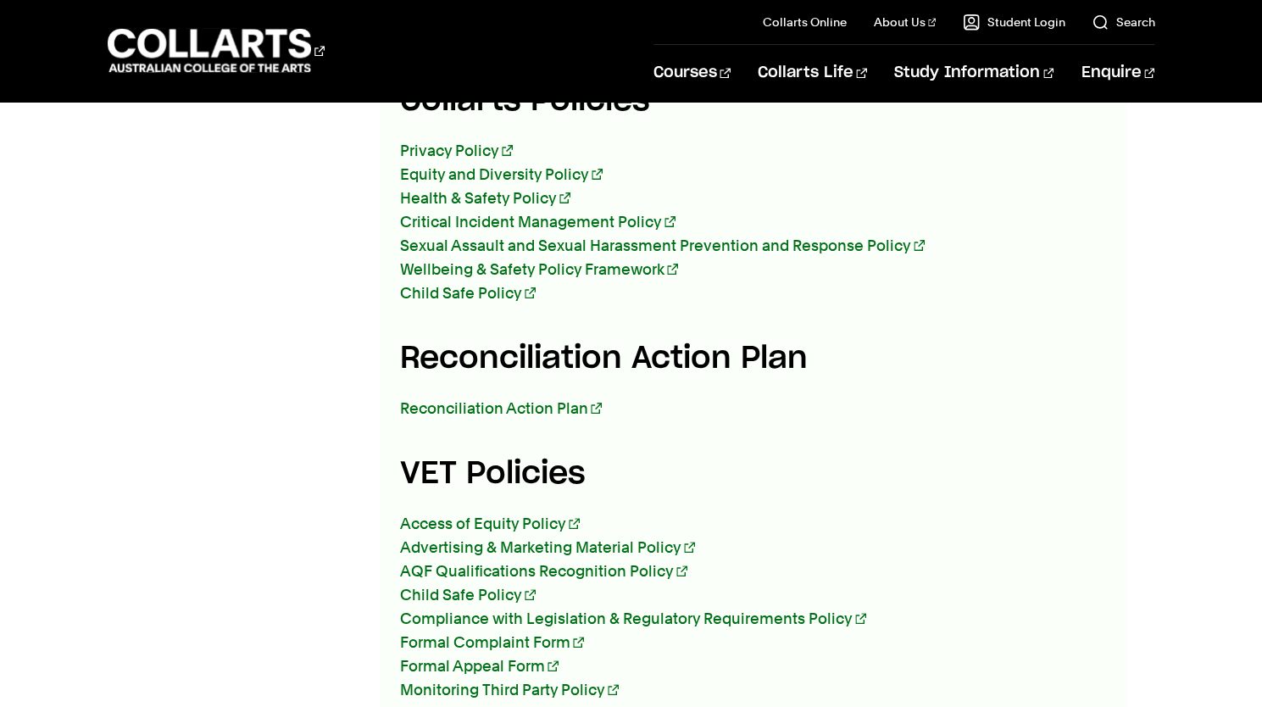
scroll to position [992, 0]
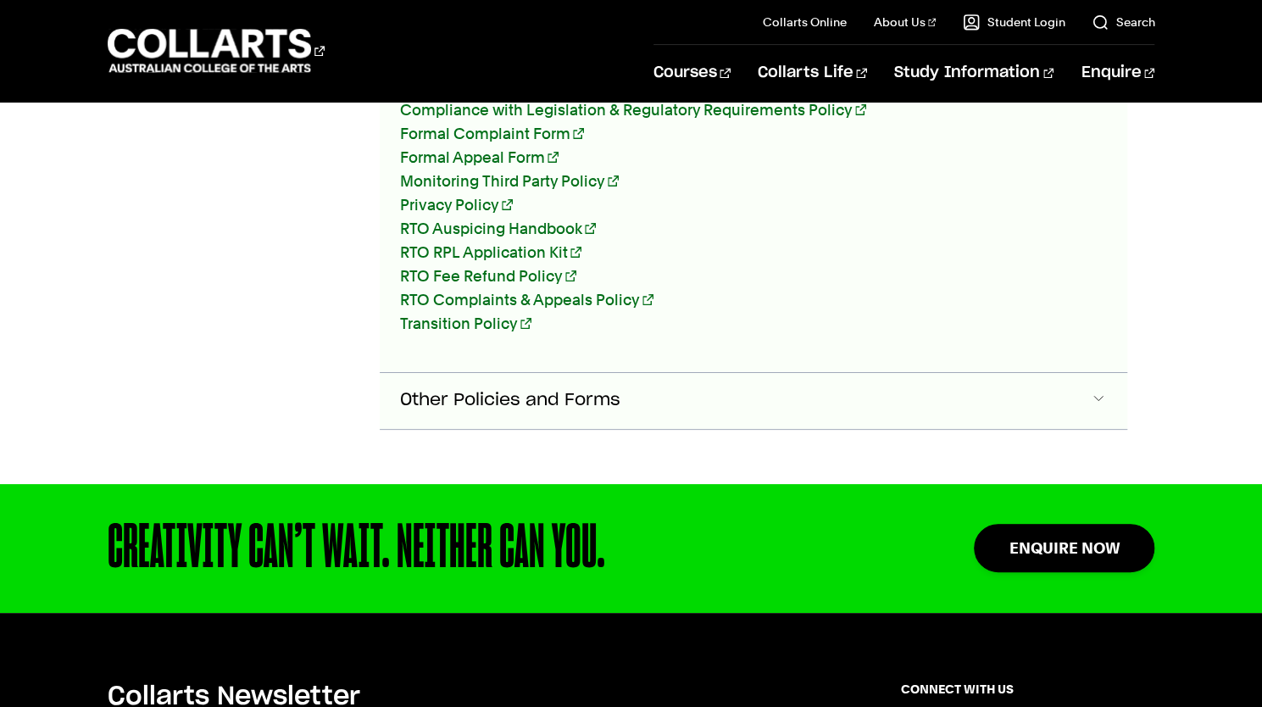
click at [581, 373] on button "Other Policies and Forms" at bounding box center [754, 401] width 749 height 56
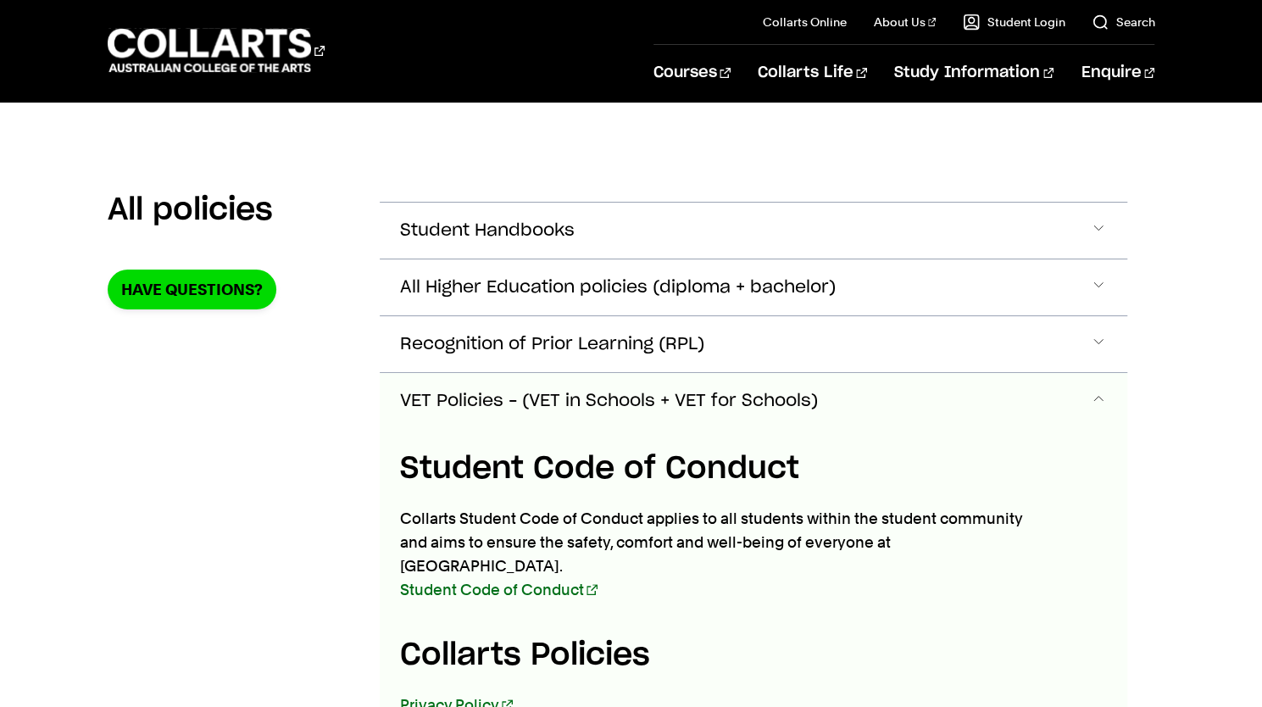
scroll to position [170, 0]
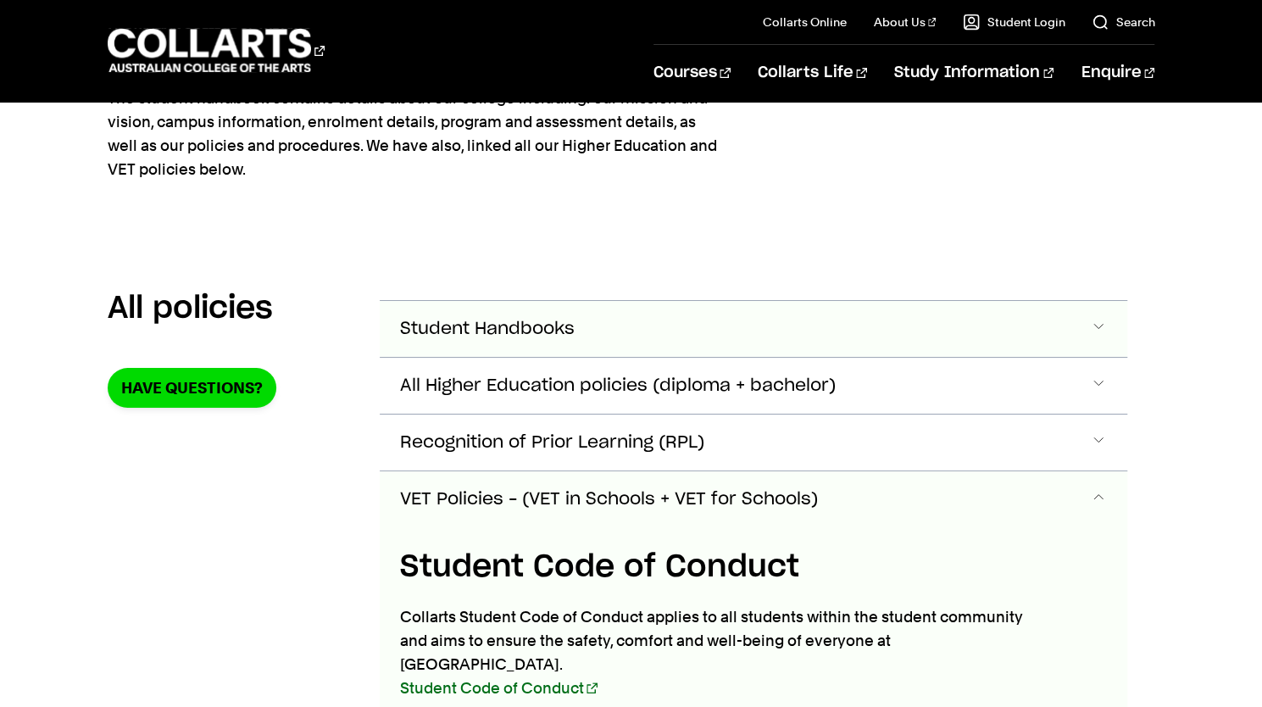
click at [447, 321] on span "Student Handbooks" at bounding box center [487, 329] width 175 height 19
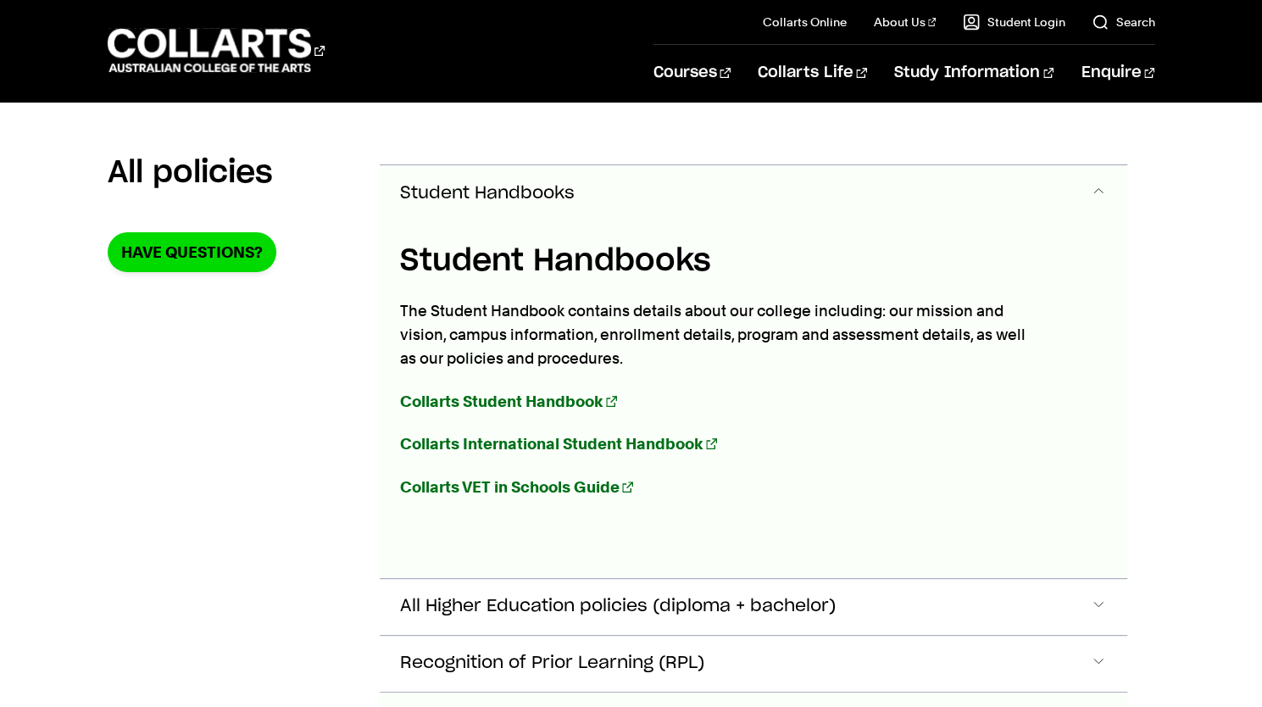
scroll to position [317, 0]
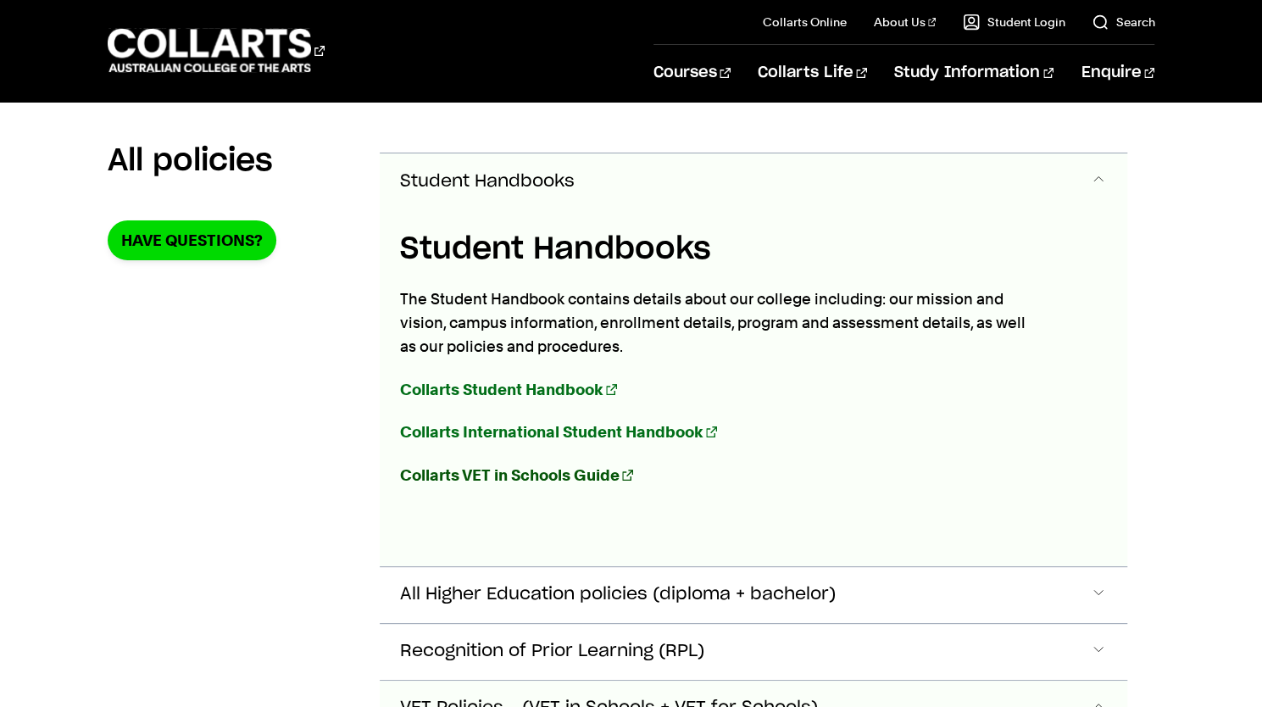
click at [453, 475] on strong "Collarts VET in Schools Guide" at bounding box center [510, 475] width 220 height 18
